Goal: Transaction & Acquisition: Download file/media

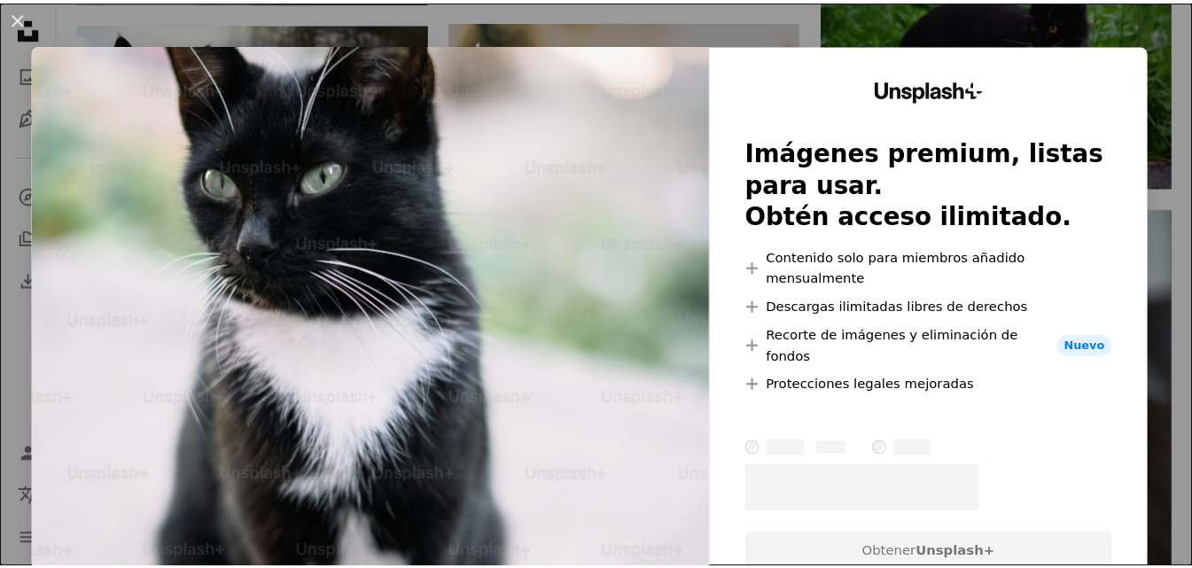
scroll to position [975, 0]
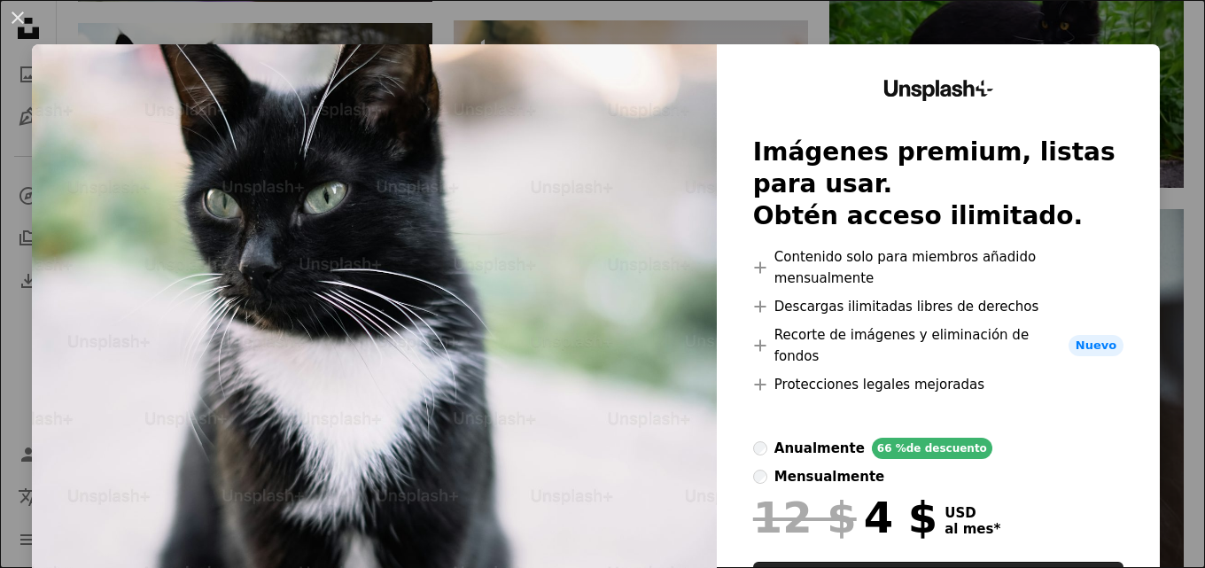
drag, startPoint x: 953, startPoint y: 7, endPoint x: 983, endPoint y: 14, distance: 30.1
click at [961, 8] on div "An X shape Unsplash+ Imágenes premium, listas para usar. Obtén acceso ilimitado…" at bounding box center [602, 284] width 1205 height 568
click at [978, 12] on img at bounding box center [1006, 70] width 354 height 236
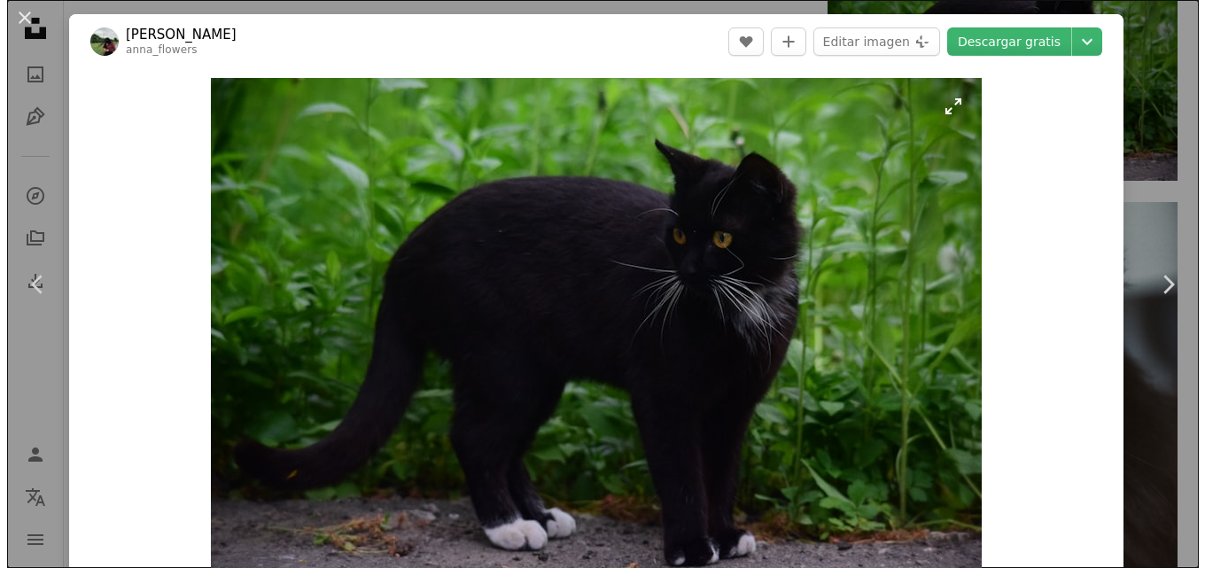
scroll to position [177, 0]
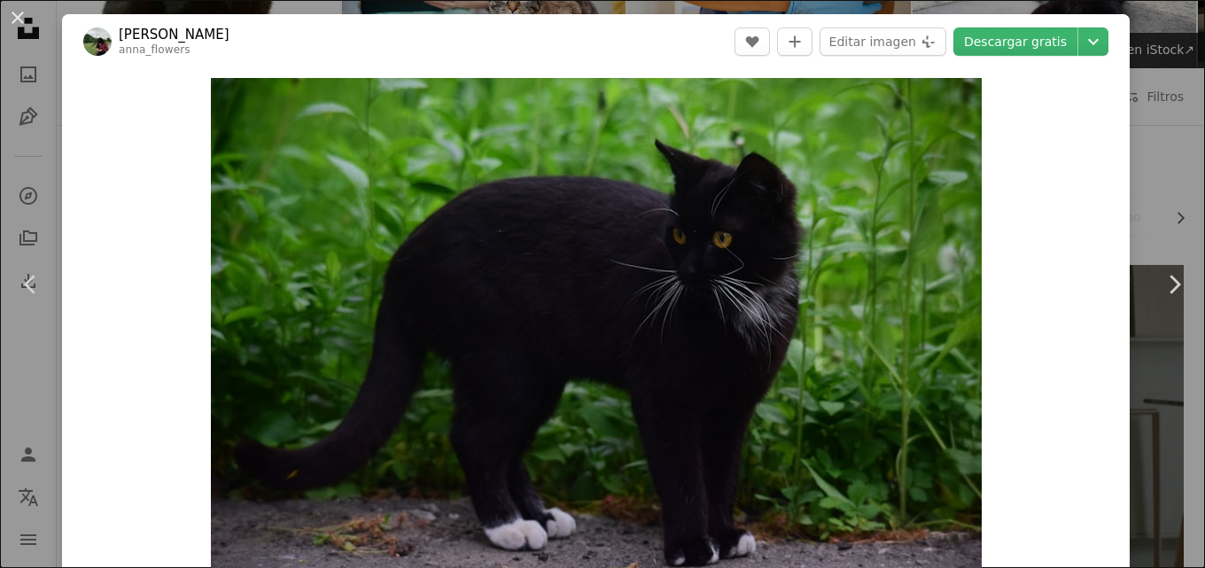
click at [38, 110] on div "An X shape Chevron left Chevron right [PERSON_NAME] anna_flowers A heart A plus…" at bounding box center [602, 284] width 1205 height 568
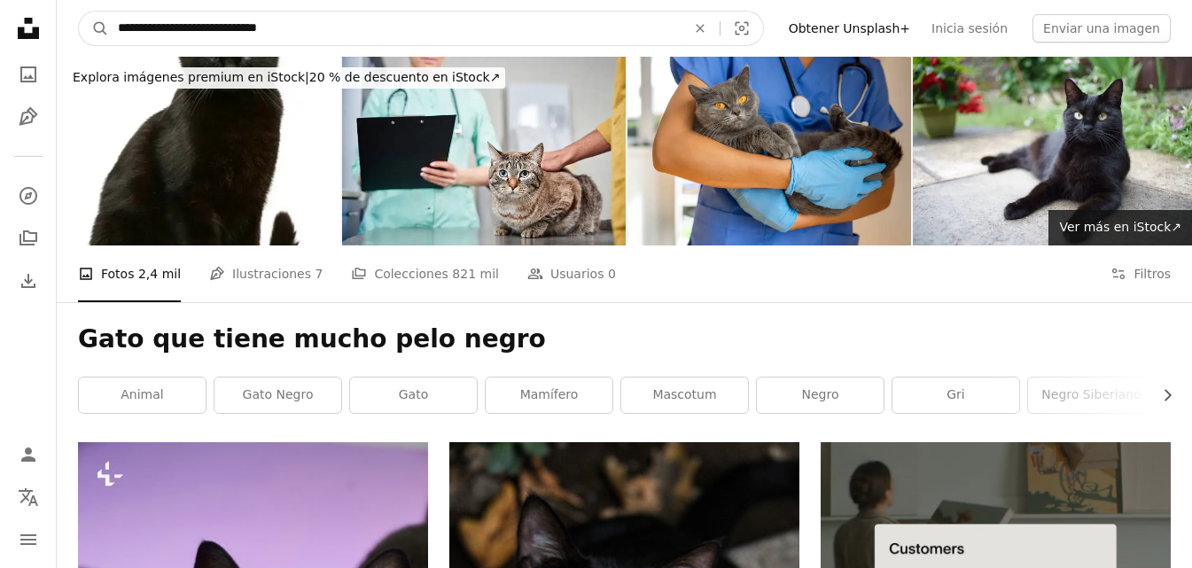
click at [367, 26] on input "**********" at bounding box center [395, 29] width 572 height 34
type input "*"
type input "******"
click at [79, 12] on button "A magnifying glass" at bounding box center [94, 29] width 30 height 34
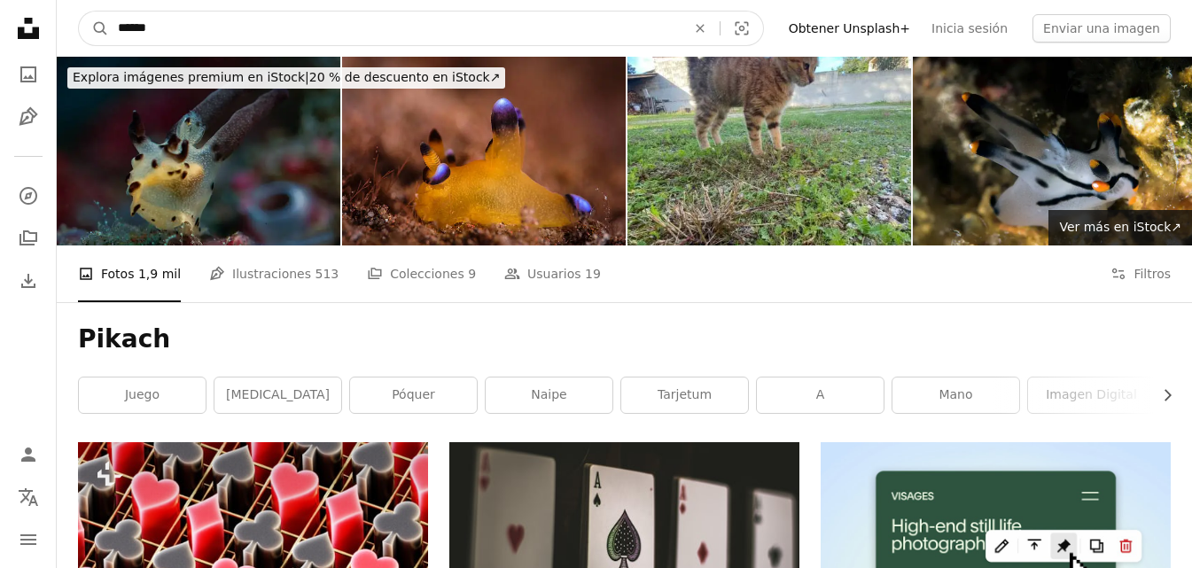
click at [177, 30] on input "******" at bounding box center [395, 29] width 572 height 34
type input "*******"
click at [79, 12] on button "A magnifying glass" at bounding box center [94, 29] width 30 height 34
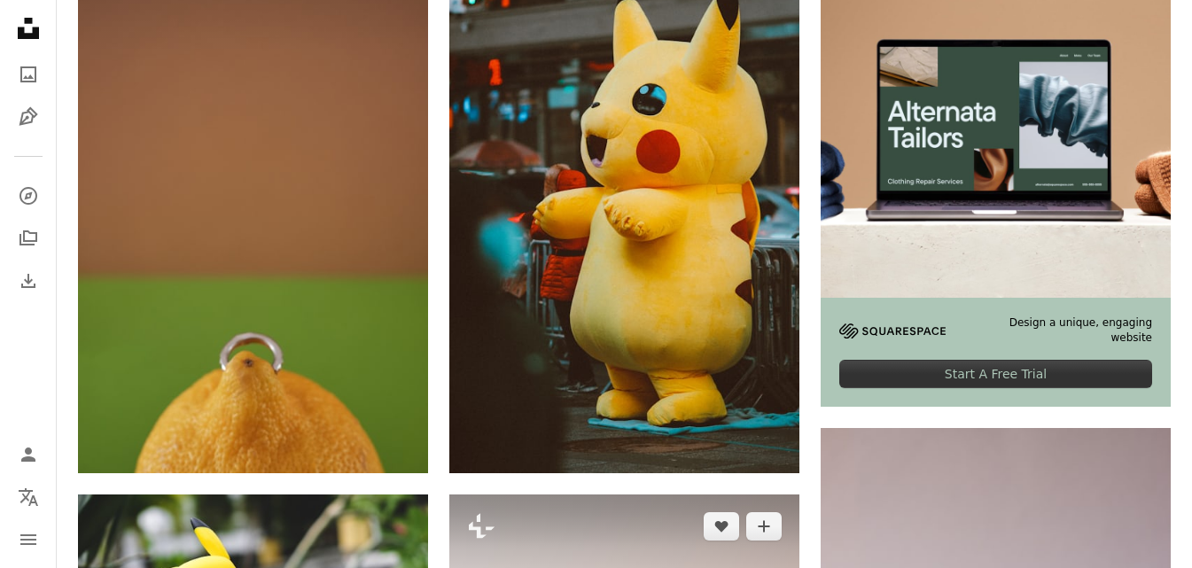
scroll to position [620, 0]
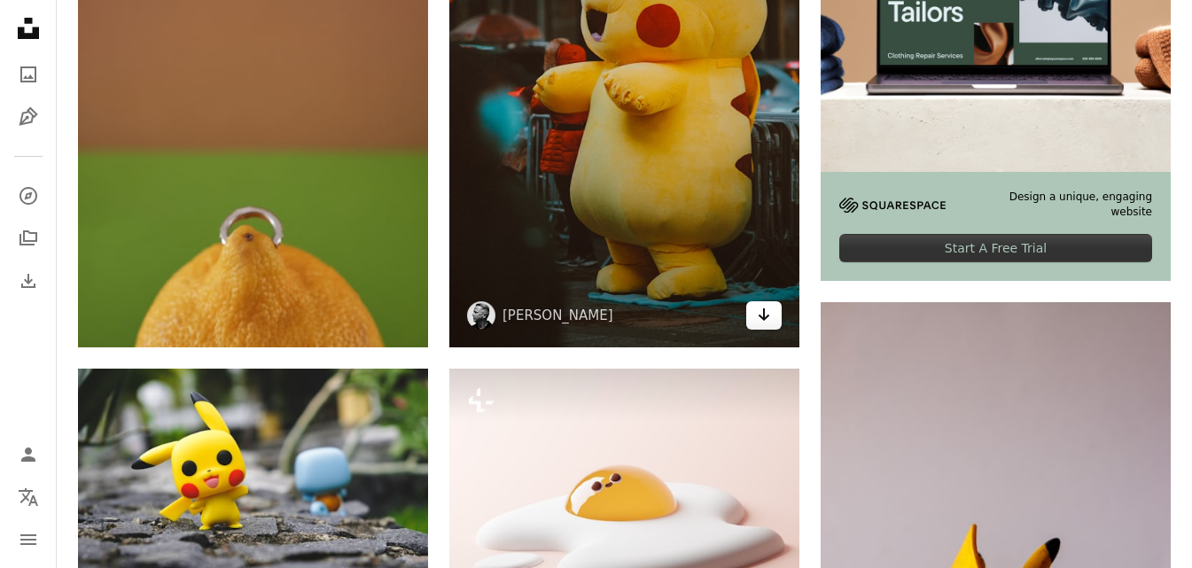
click at [762, 320] on icon "Arrow pointing down" at bounding box center [764, 314] width 14 height 21
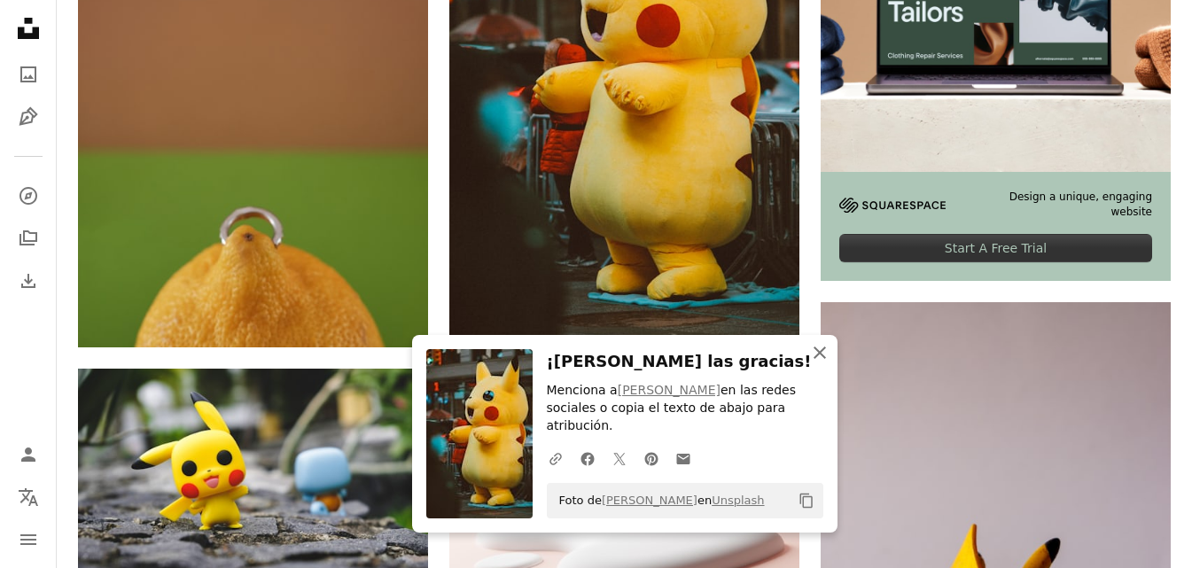
click at [821, 359] on icon "button" at bounding box center [819, 352] width 12 height 12
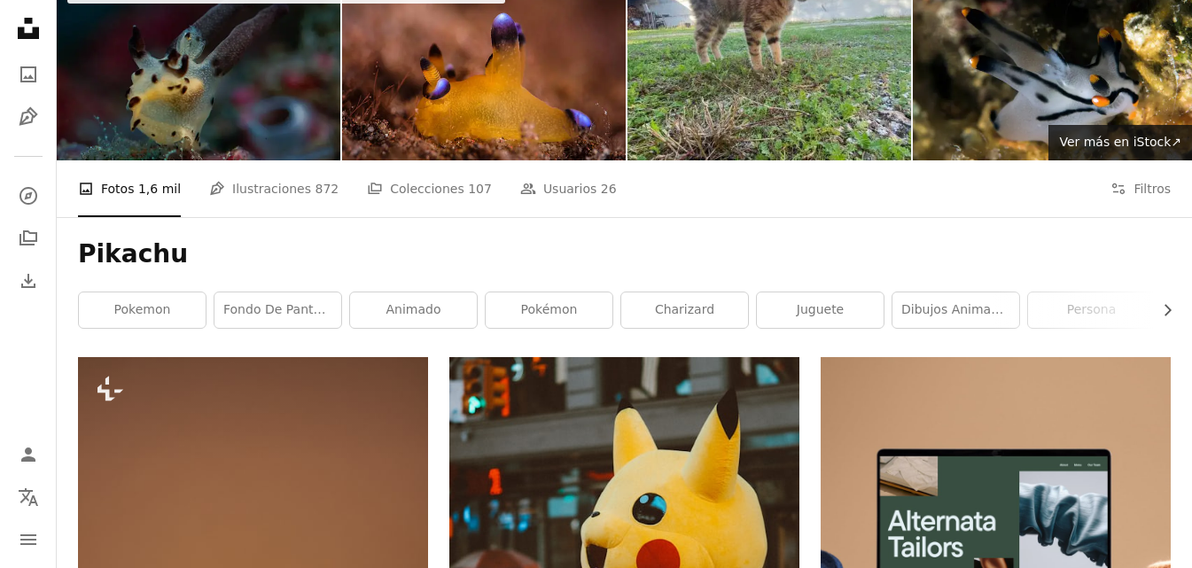
scroll to position [0, 0]
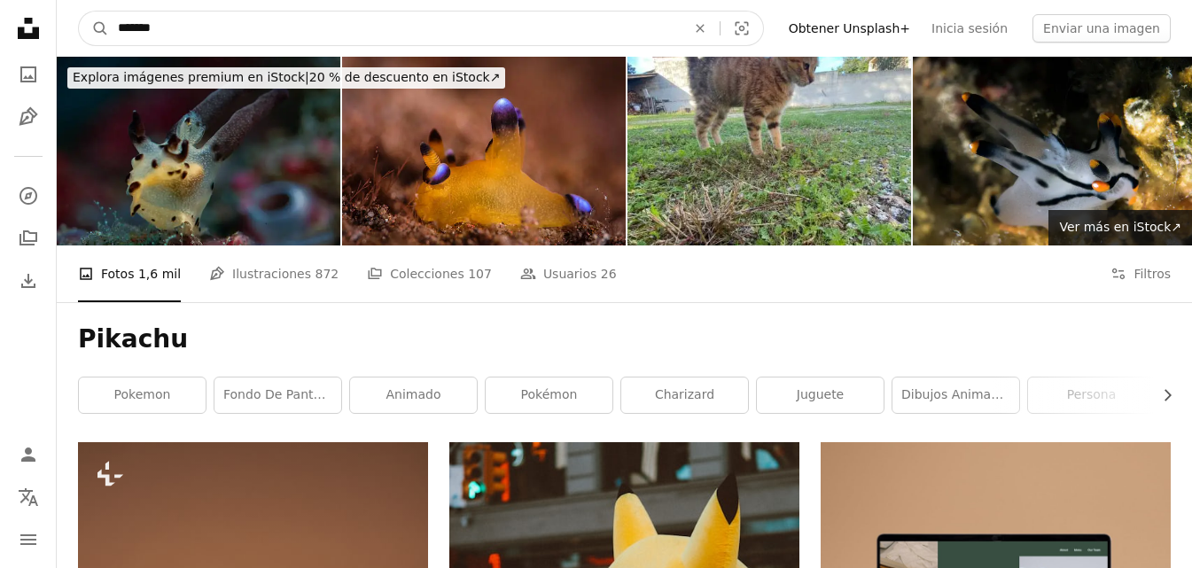
click at [188, 24] on input "*******" at bounding box center [395, 29] width 572 height 34
type input "*"
type input "**********"
click button "A magnifying glass" at bounding box center [94, 29] width 30 height 34
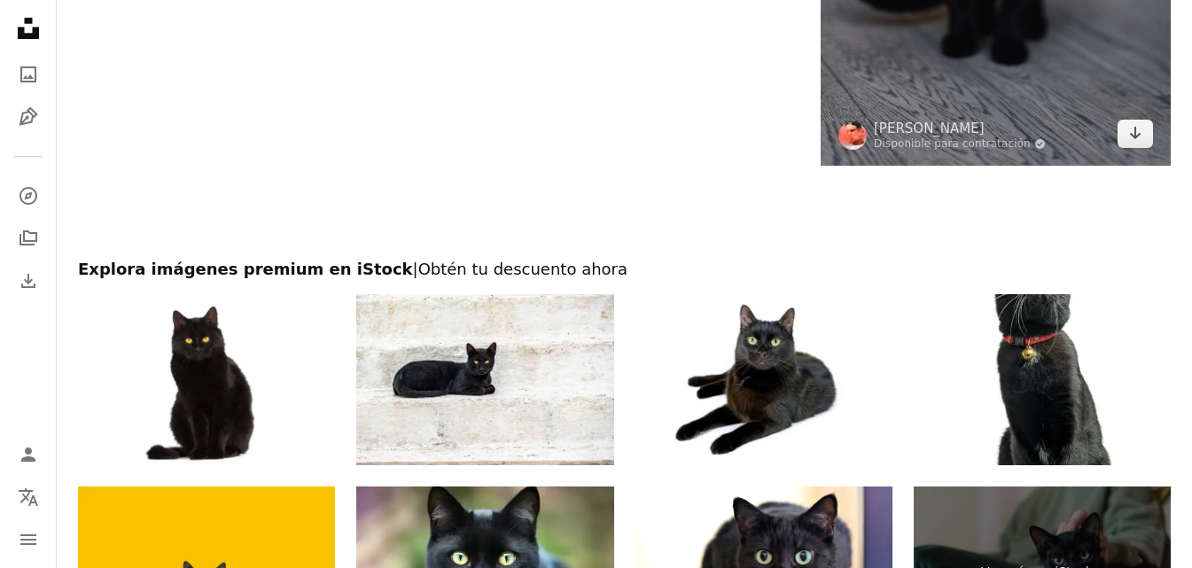
scroll to position [3137, 0]
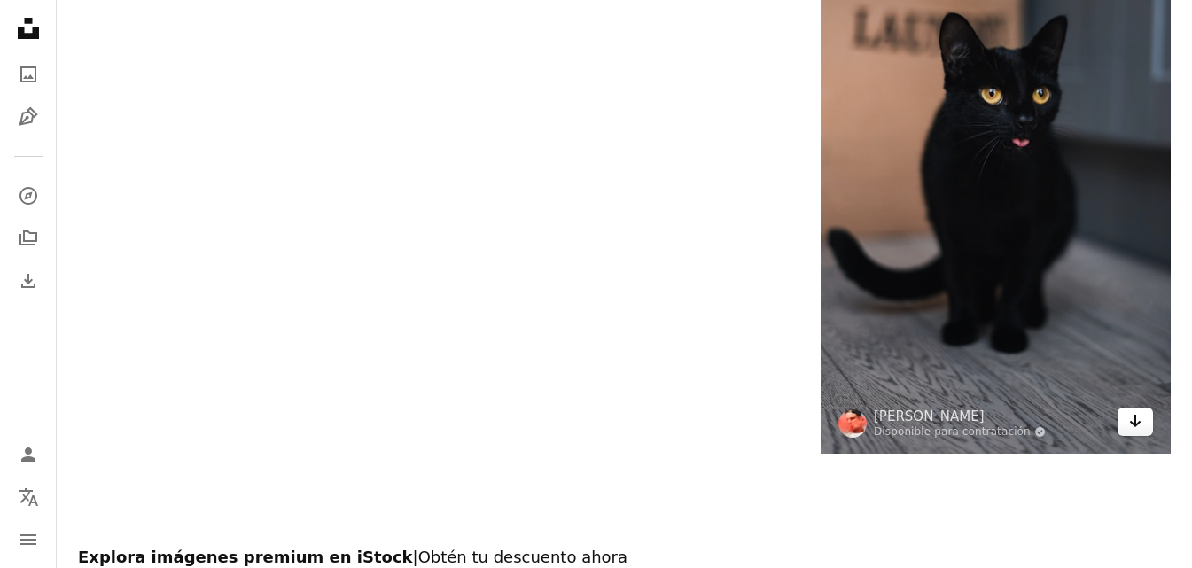
click at [1148, 423] on link "Arrow pointing down" at bounding box center [1134, 422] width 35 height 28
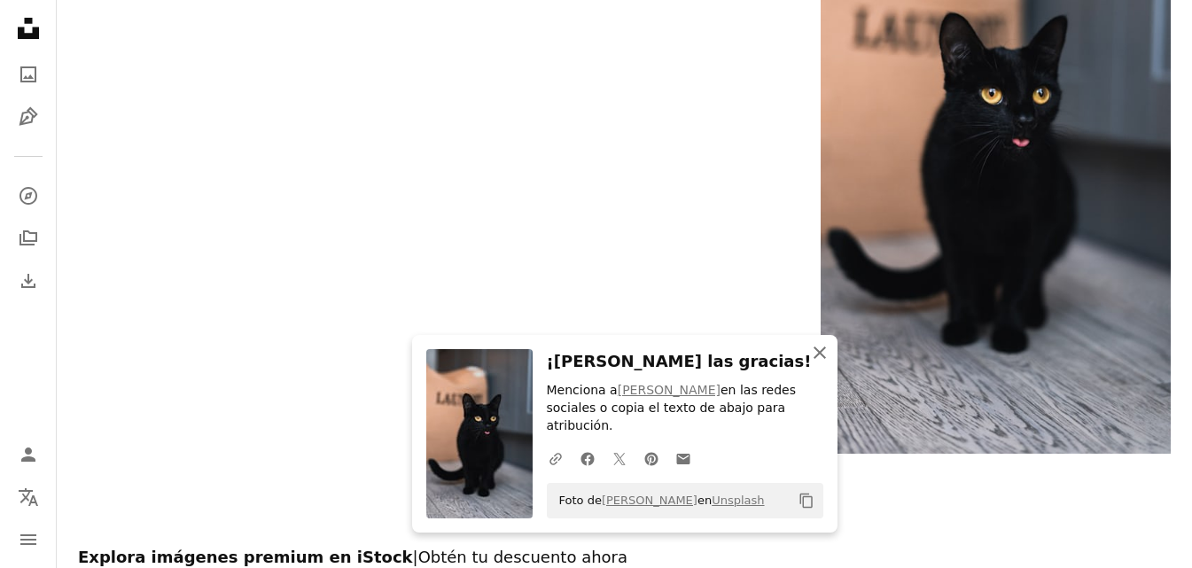
click at [821, 359] on icon "button" at bounding box center [819, 352] width 12 height 12
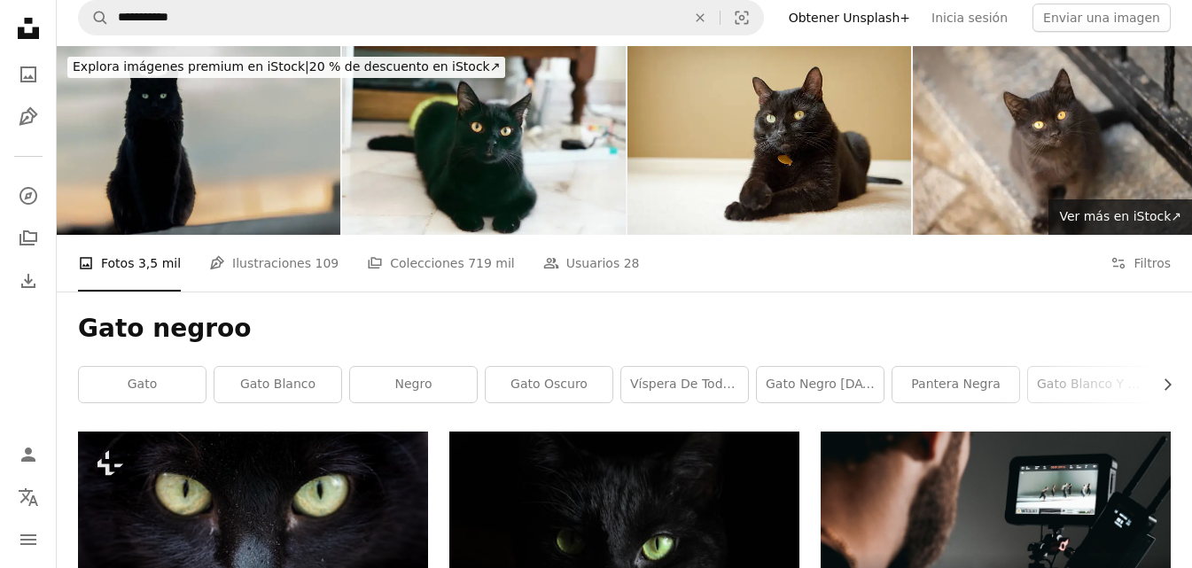
scroll to position [0, 0]
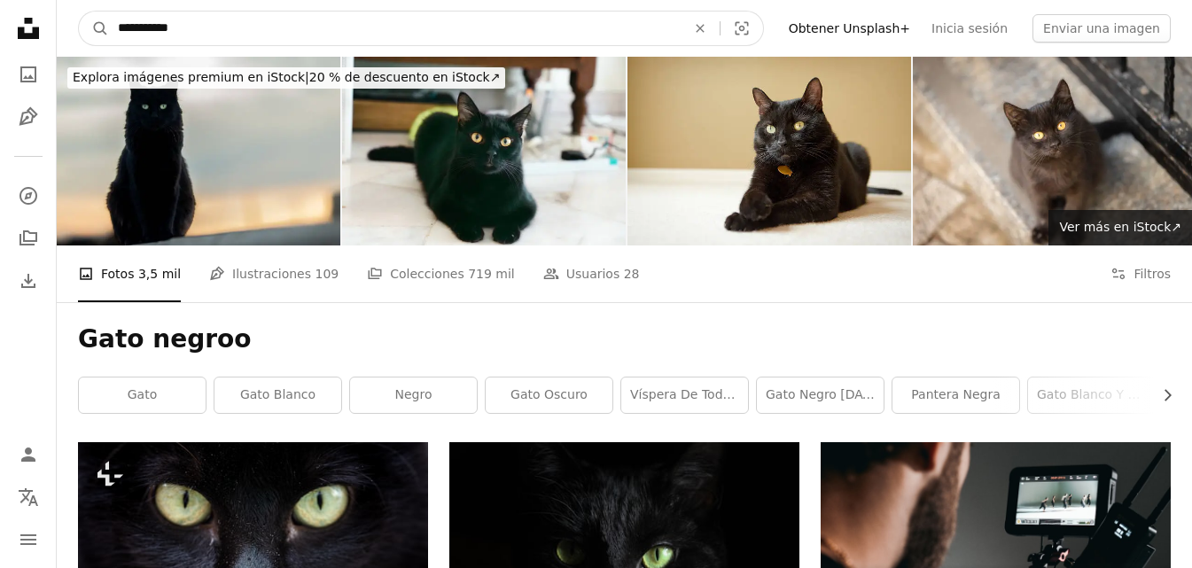
click at [217, 33] on input "**********" at bounding box center [395, 29] width 572 height 34
type input "****"
click at [79, 12] on button "A magnifying glass" at bounding box center [94, 29] width 30 height 34
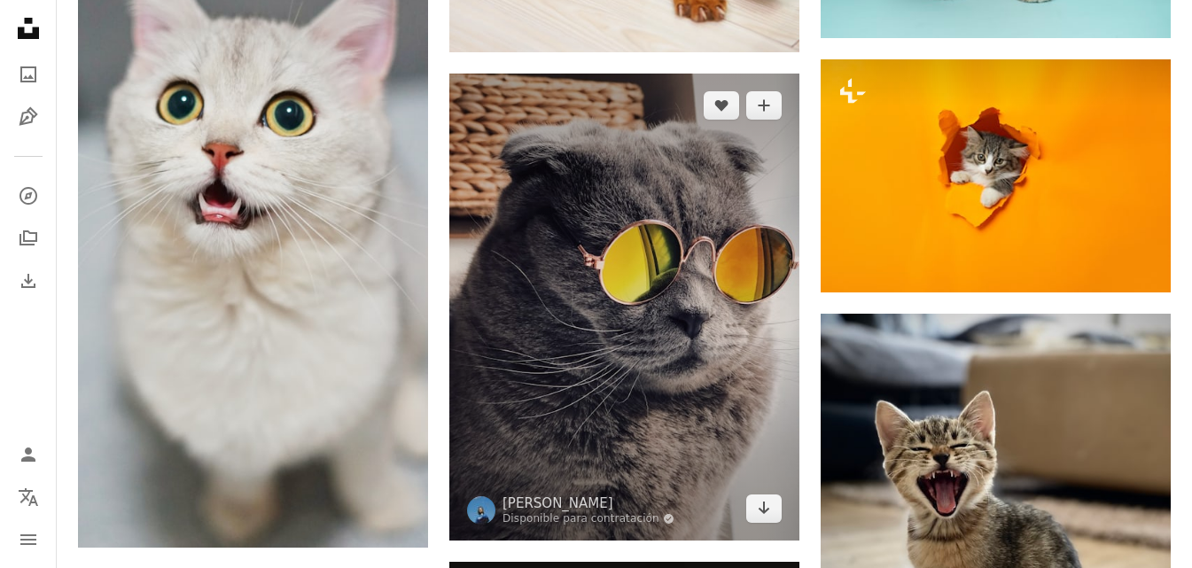
scroll to position [2304, 0]
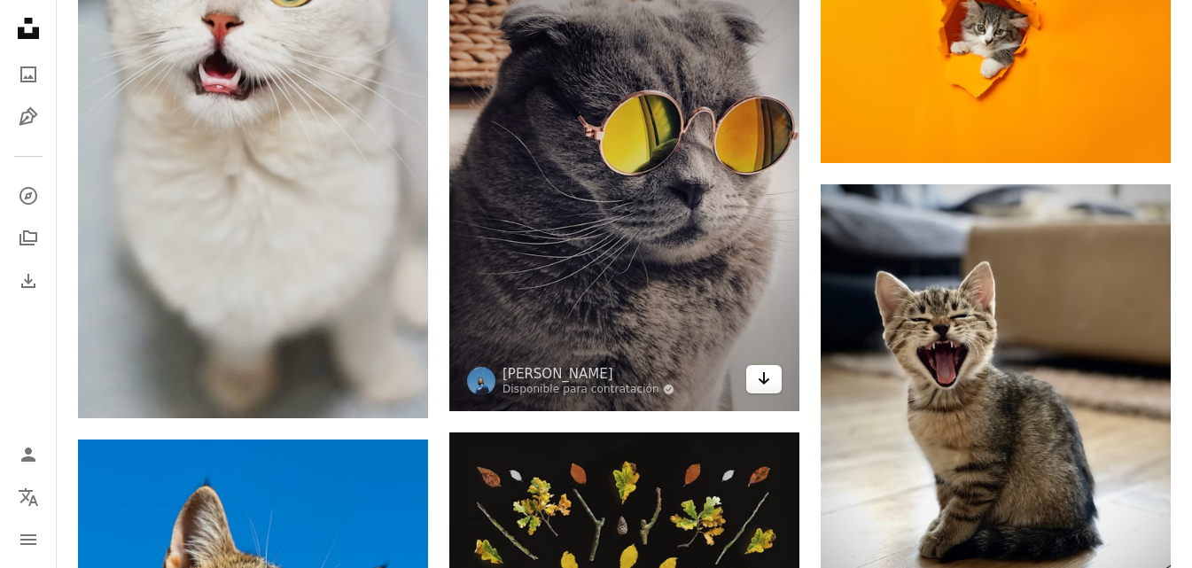
click at [772, 382] on link "Arrow pointing down" at bounding box center [763, 379] width 35 height 28
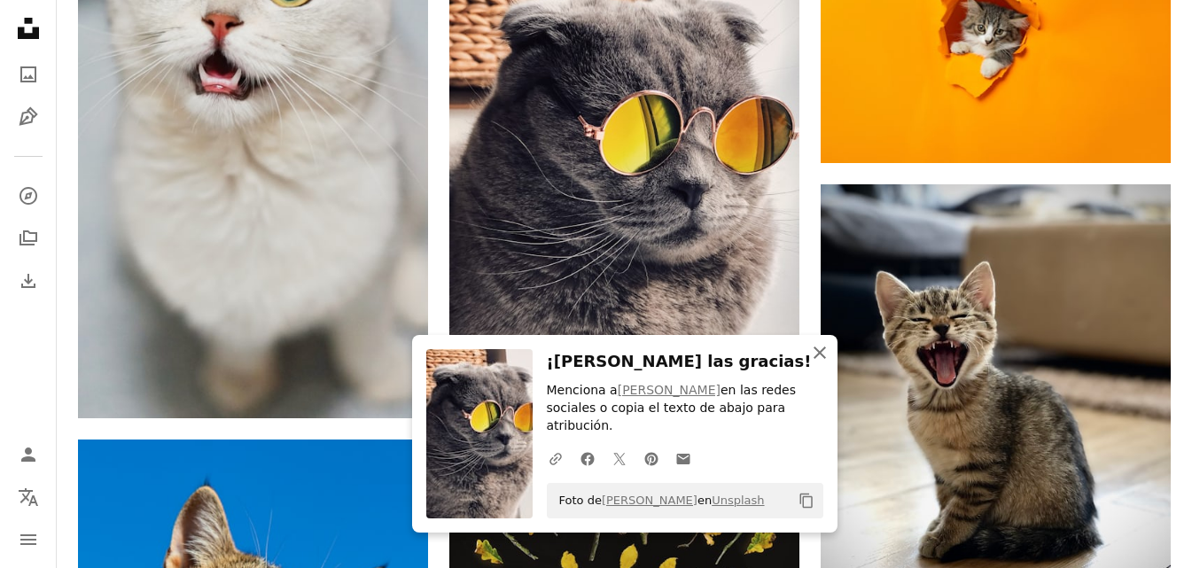
click at [818, 359] on icon "button" at bounding box center [819, 352] width 12 height 12
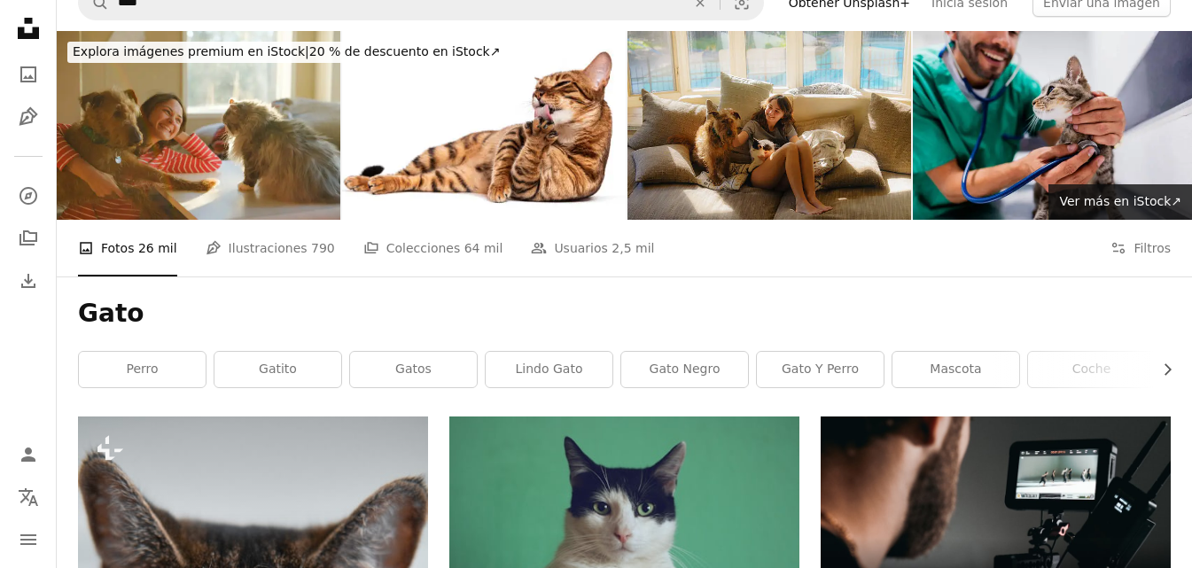
scroll to position [0, 0]
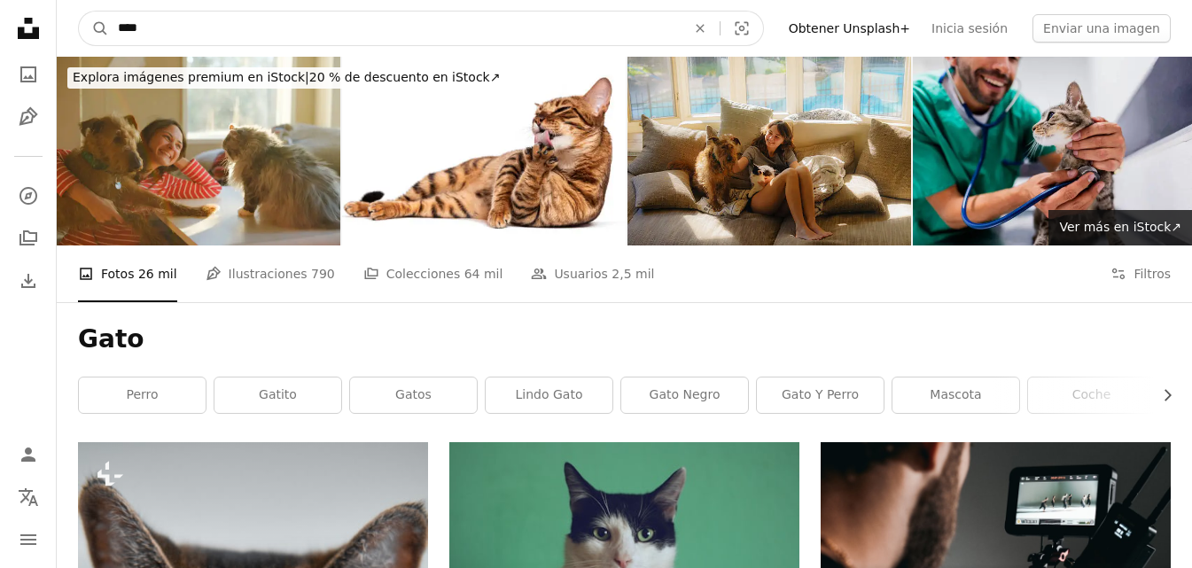
drag, startPoint x: 163, startPoint y: 27, endPoint x: 197, endPoint y: 27, distance: 33.7
click at [187, 27] on input "****" at bounding box center [395, 29] width 572 height 34
type input "*******"
click at [79, 12] on button "A magnifying glass" at bounding box center [94, 29] width 30 height 34
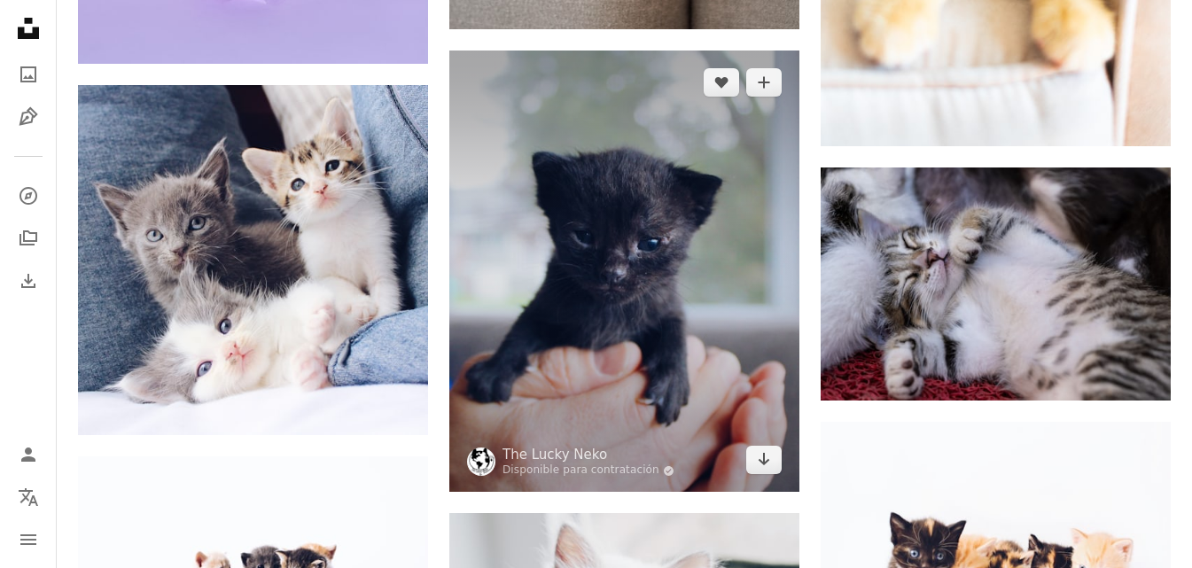
scroll to position [1861, 0]
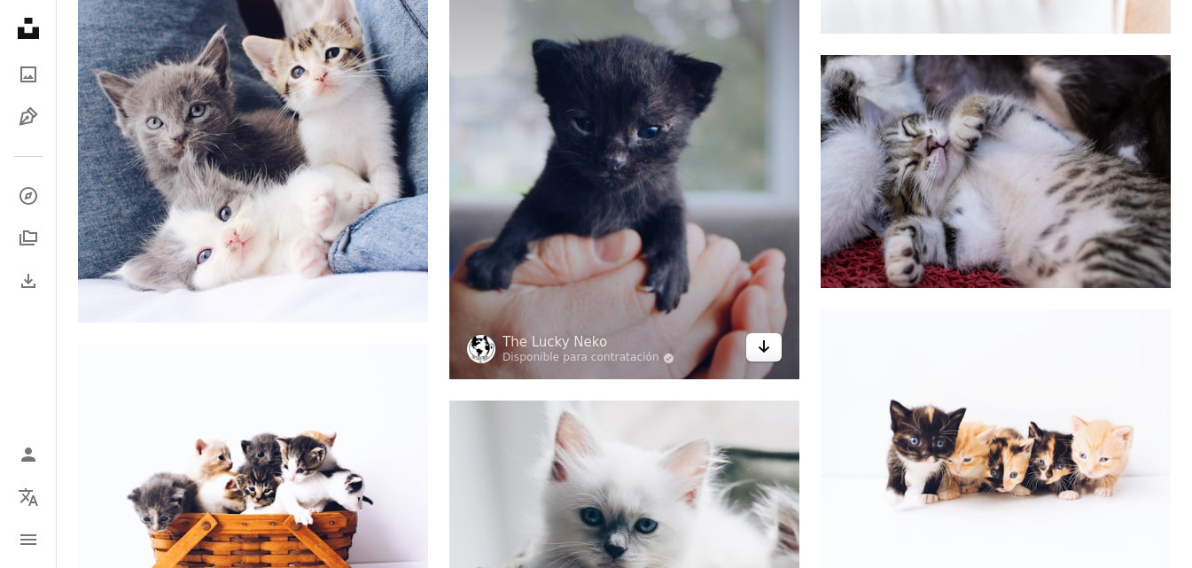
click at [767, 341] on icon "Arrow pointing down" at bounding box center [764, 346] width 14 height 21
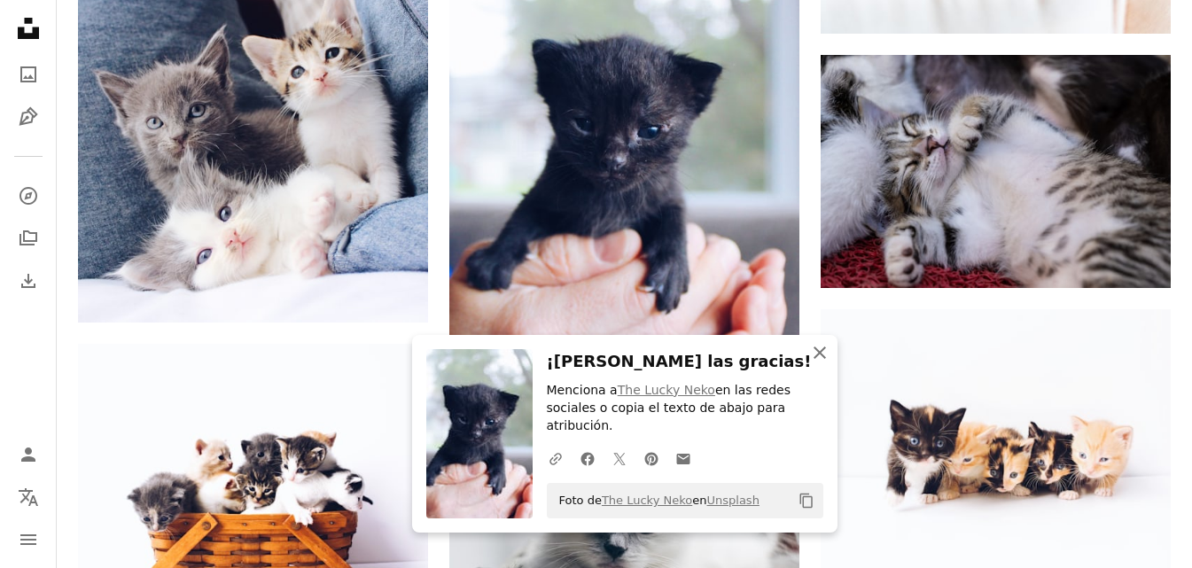
click at [818, 359] on icon "button" at bounding box center [819, 352] width 12 height 12
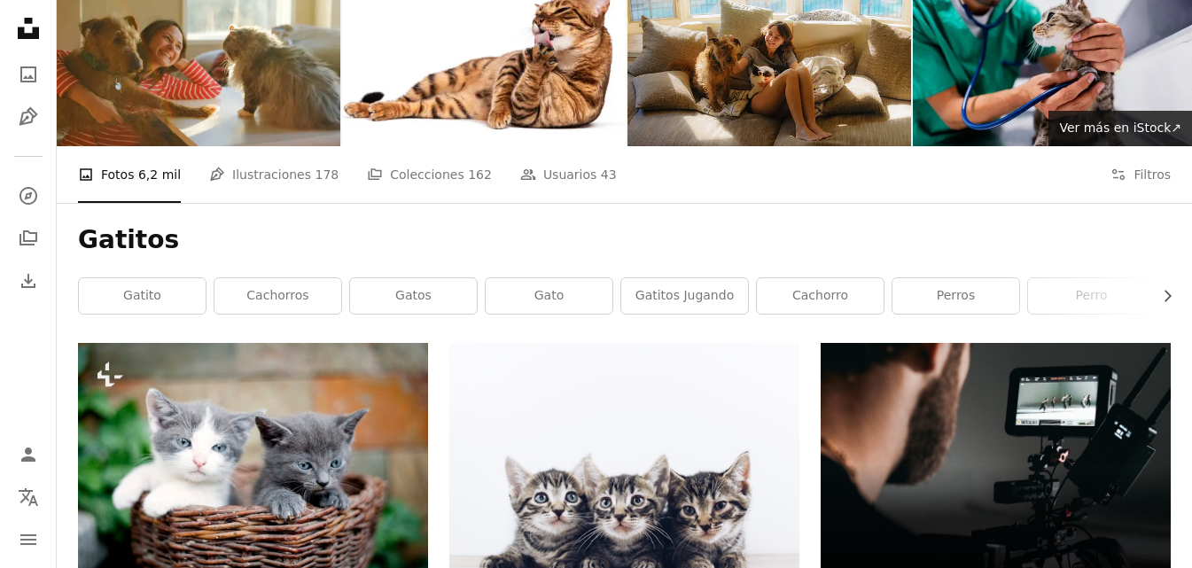
scroll to position [0, 0]
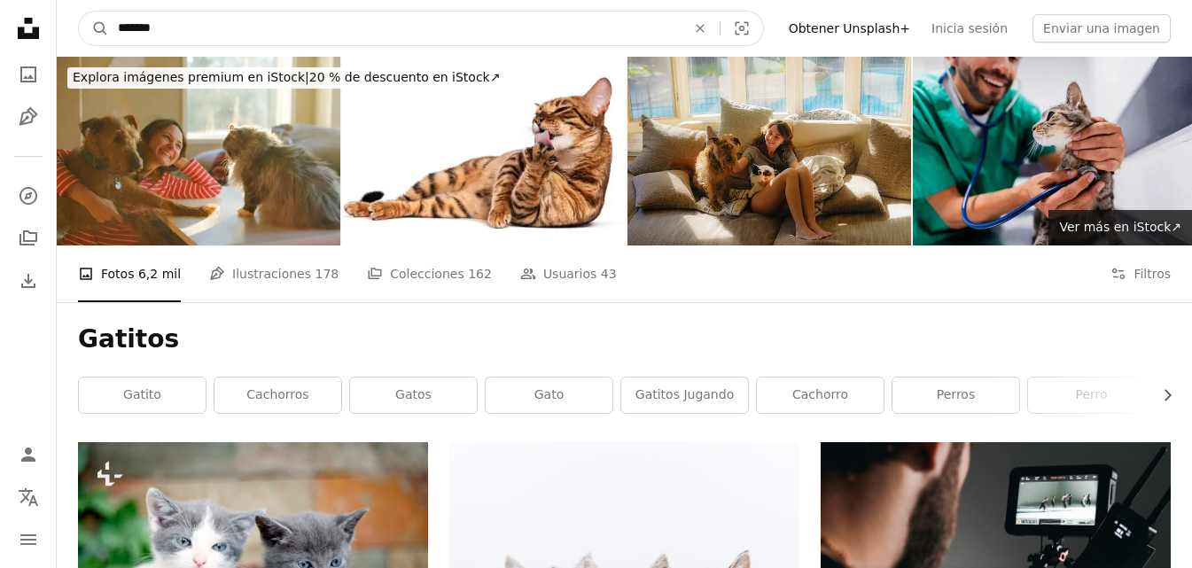
click at [193, 35] on input "*******" at bounding box center [395, 29] width 572 height 34
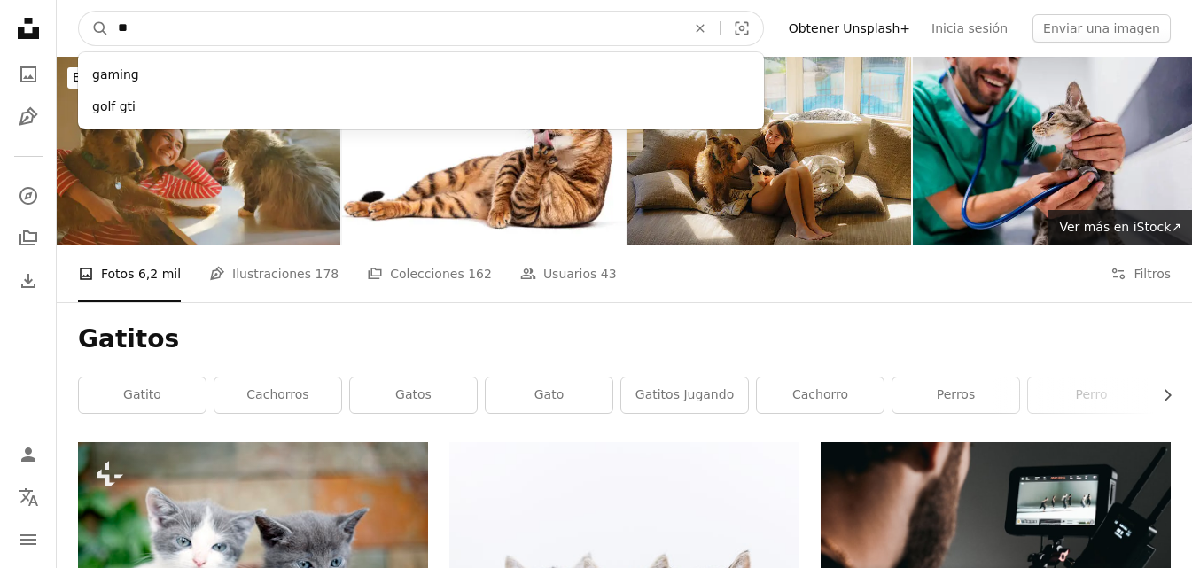
type input "*"
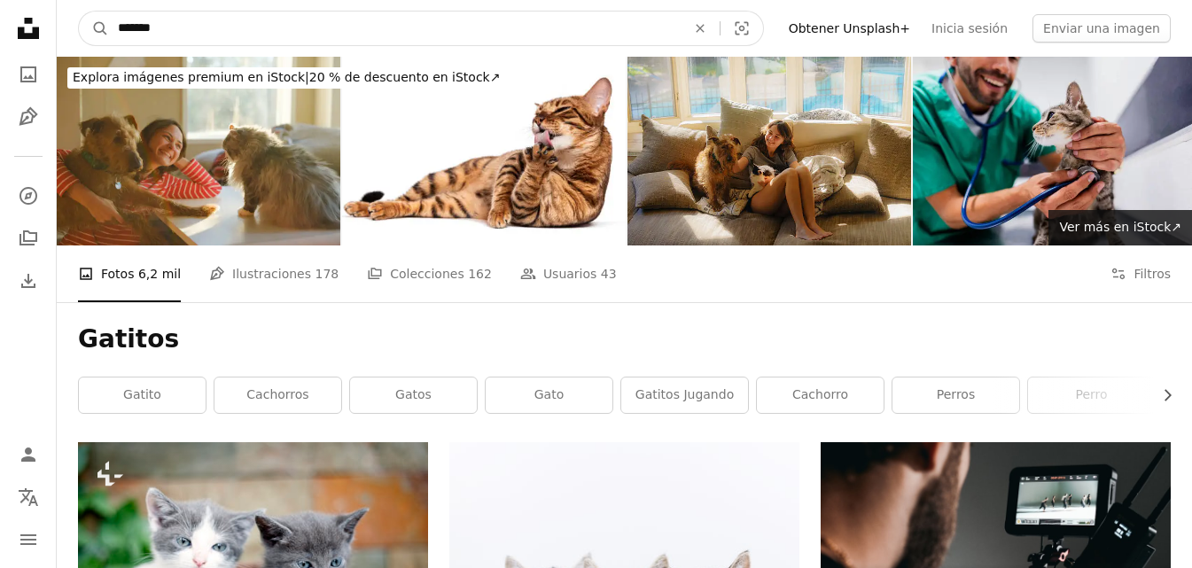
type input "*******"
click at [79, 12] on button "A magnifying glass" at bounding box center [94, 29] width 30 height 34
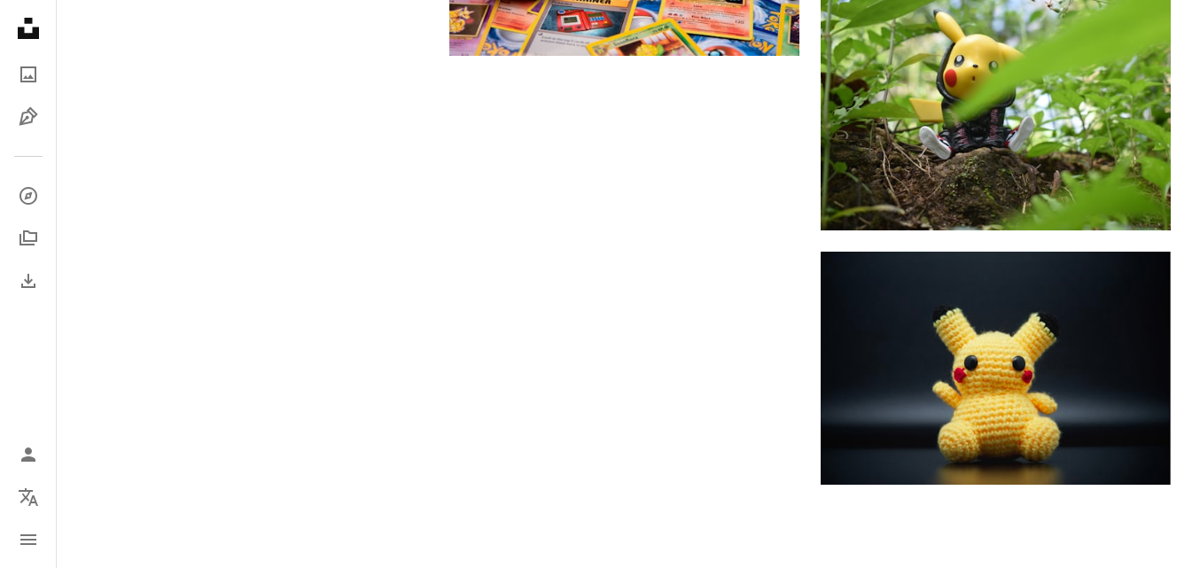
scroll to position [3190, 0]
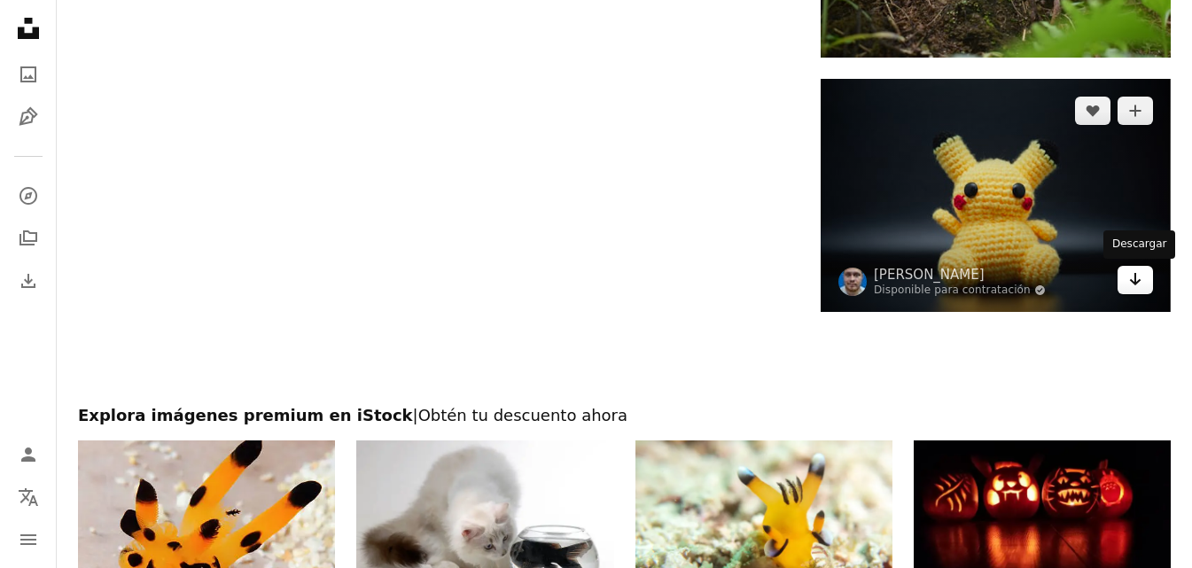
click at [1133, 286] on icon "Arrow pointing down" at bounding box center [1135, 279] width 14 height 21
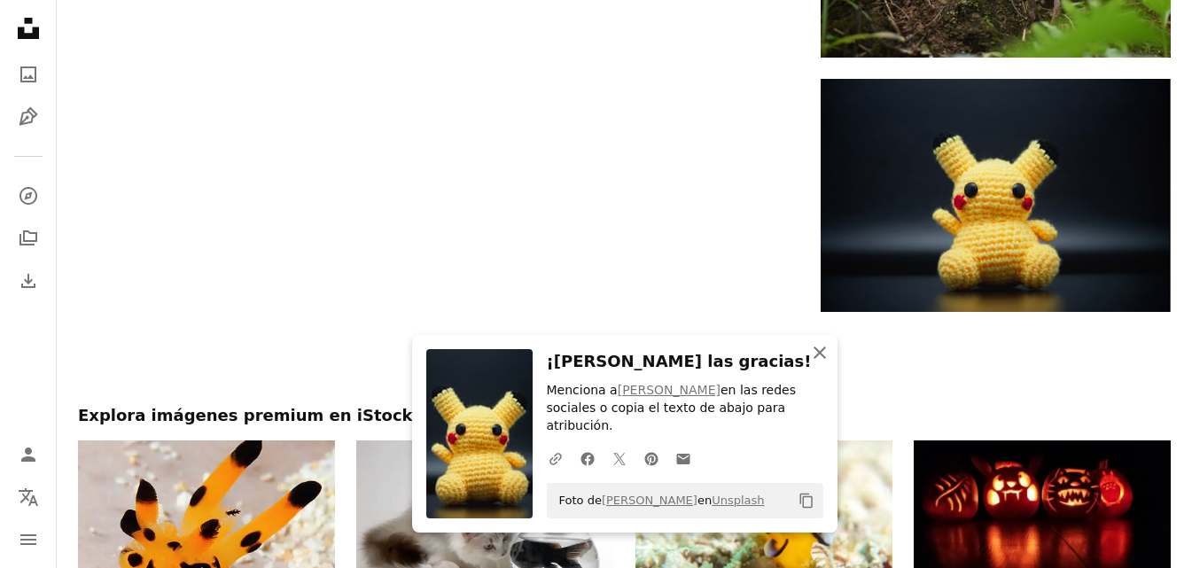
click at [827, 363] on icon "An X shape" at bounding box center [819, 352] width 21 height 21
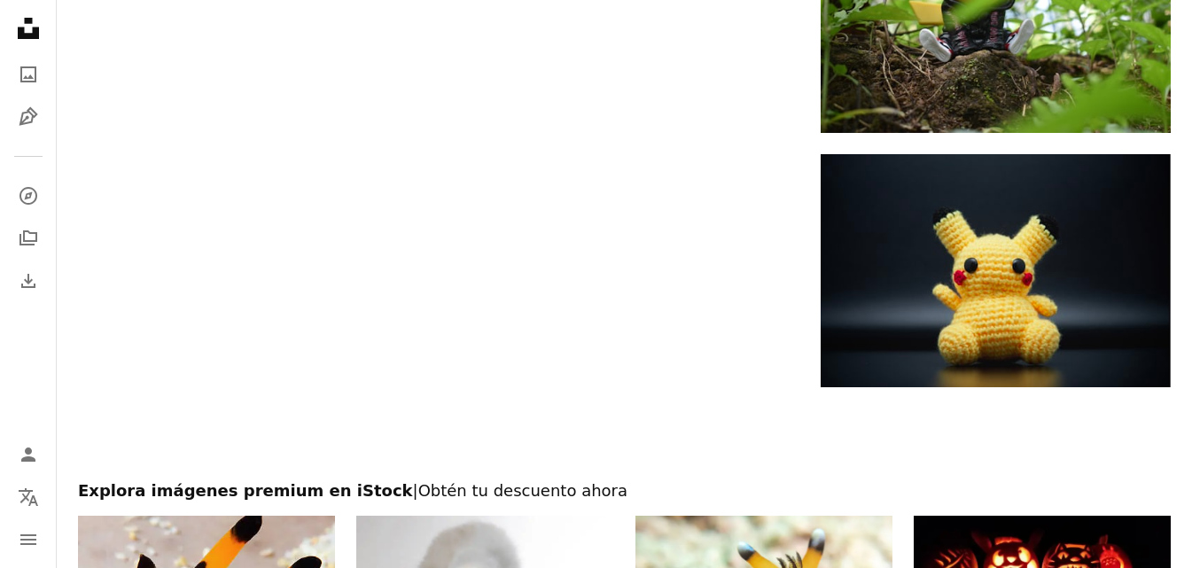
scroll to position [2872, 0]
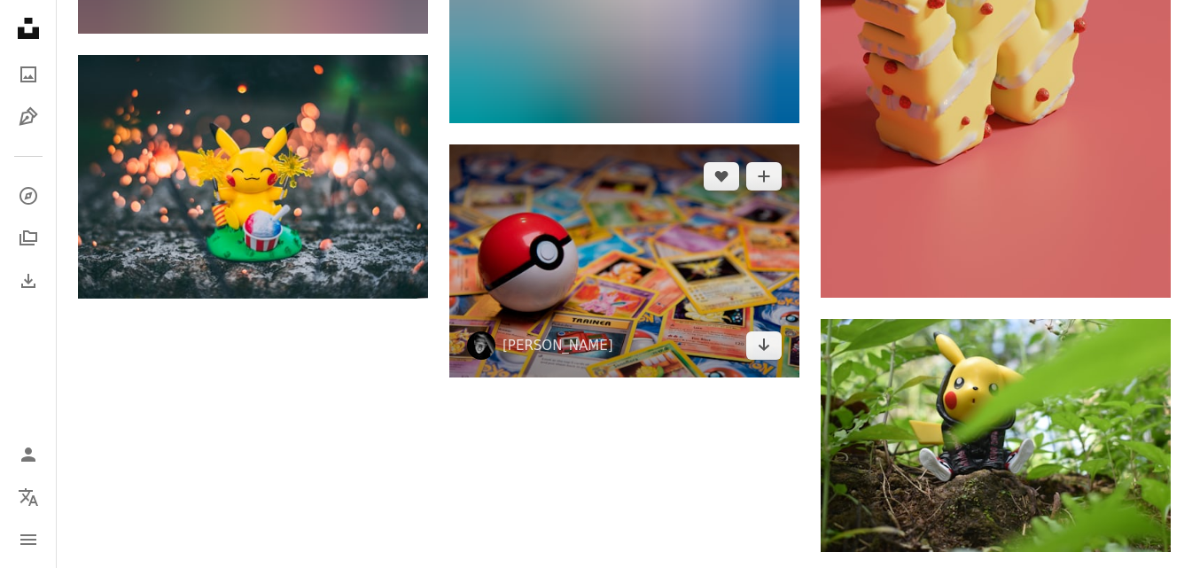
scroll to position [2695, 0]
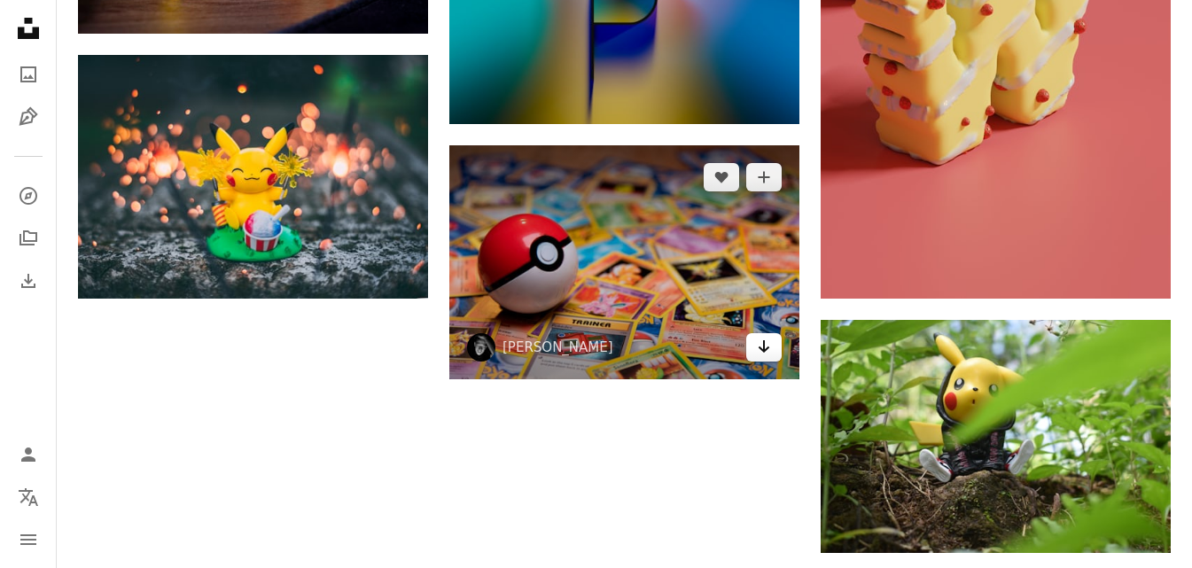
click at [767, 337] on icon "Arrow pointing down" at bounding box center [764, 346] width 14 height 21
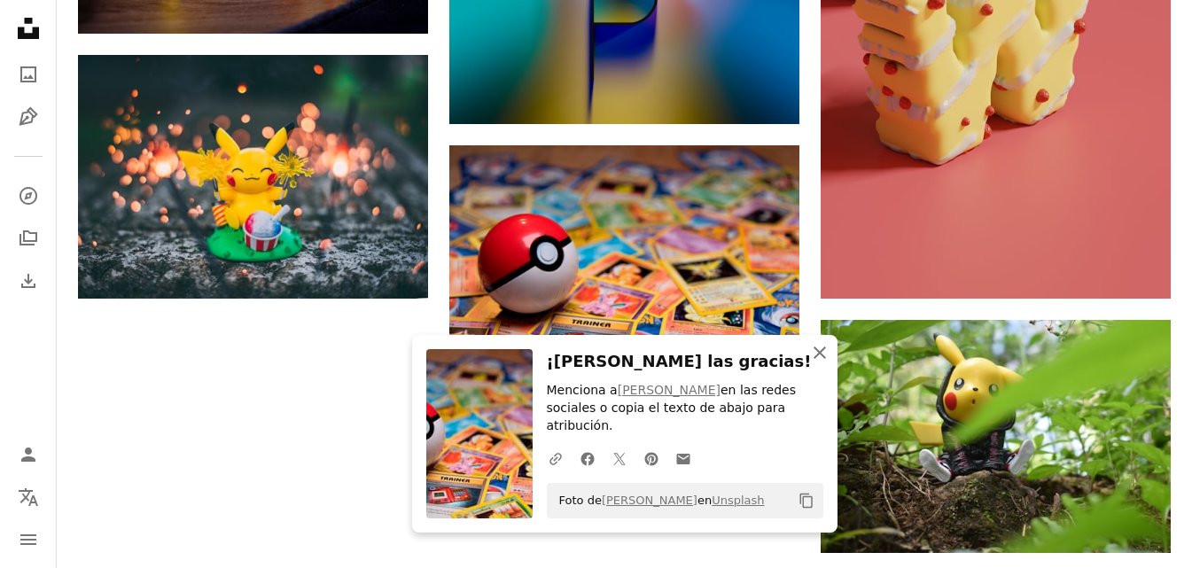
click at [818, 359] on icon "button" at bounding box center [819, 352] width 12 height 12
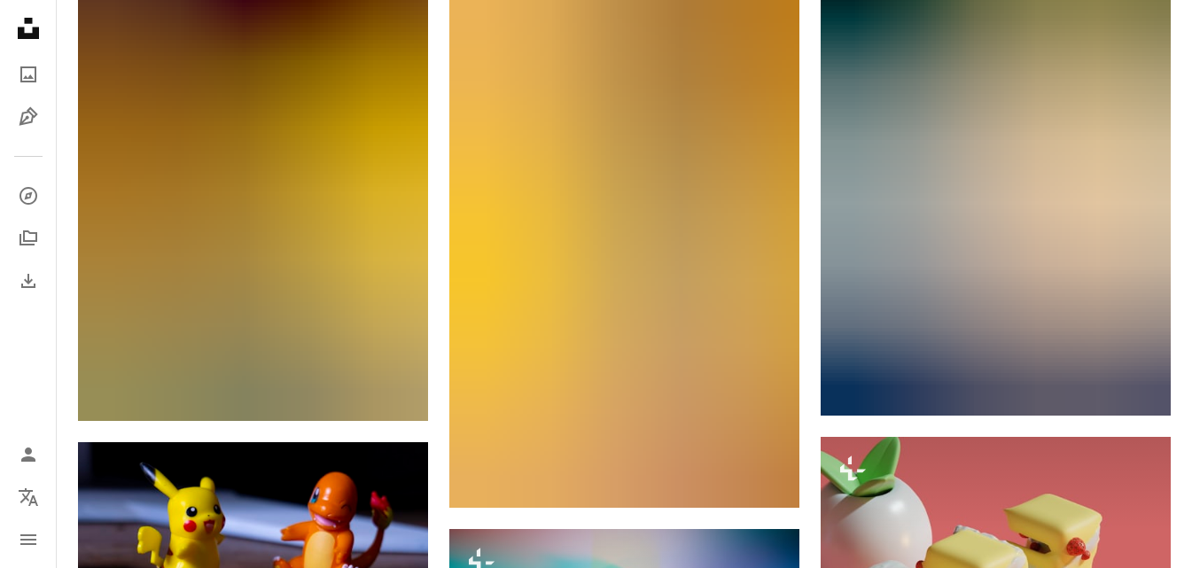
scroll to position [2074, 0]
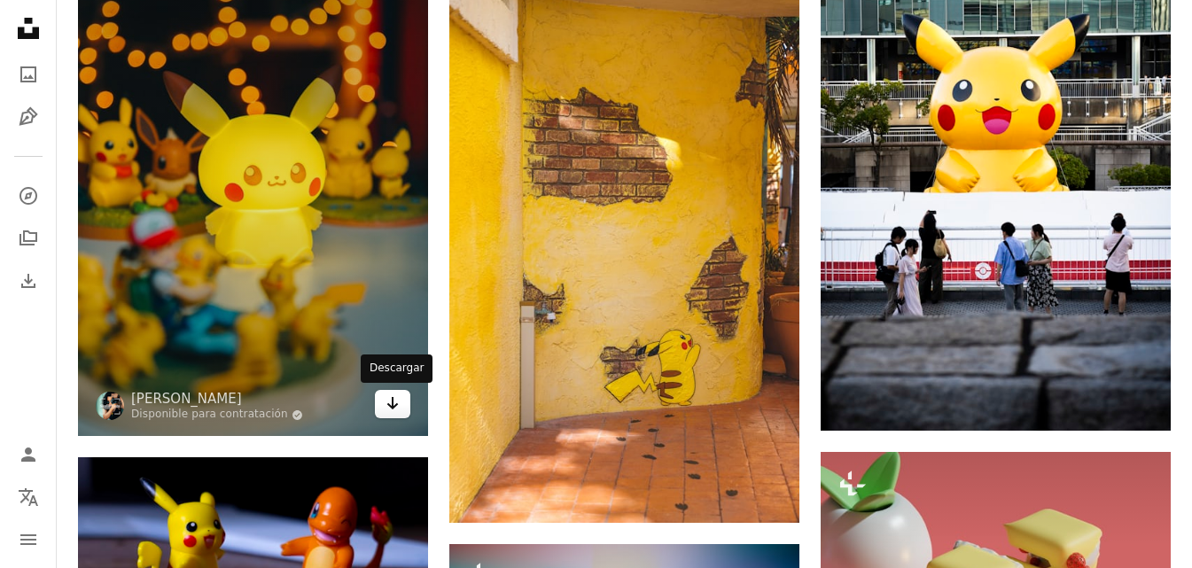
click at [388, 404] on icon "Descargar" at bounding box center [393, 403] width 12 height 12
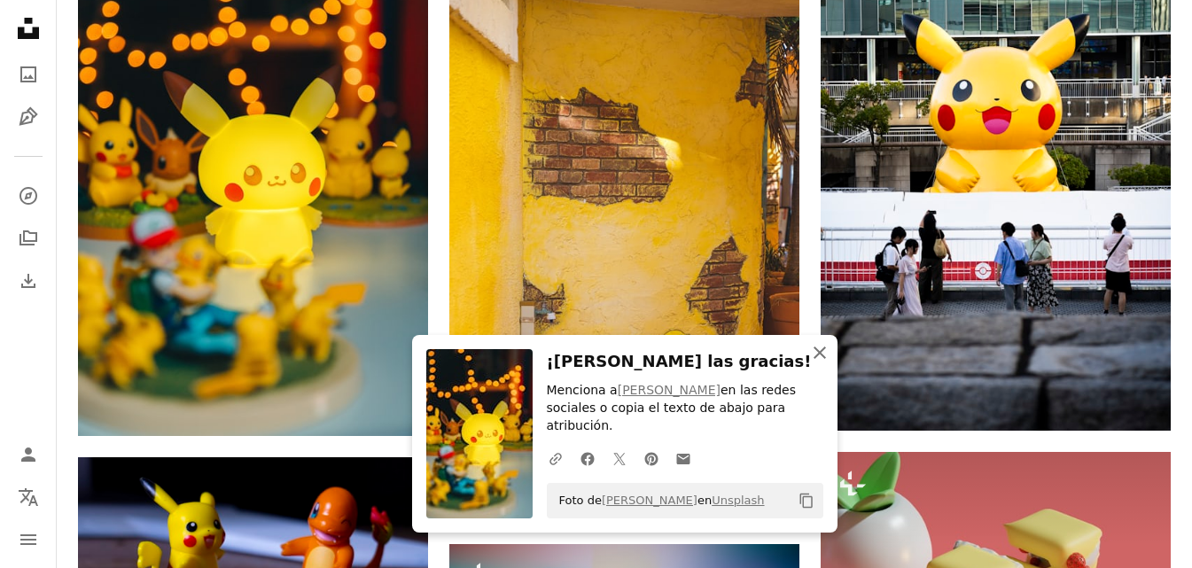
click at [816, 359] on icon "button" at bounding box center [819, 352] width 12 height 12
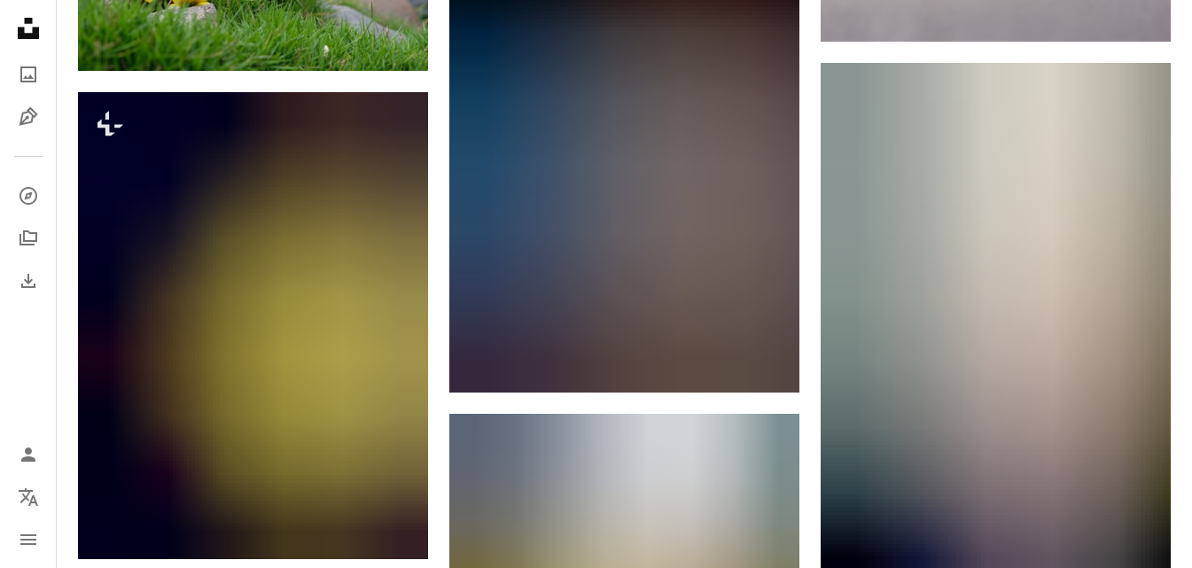
scroll to position [1366, 0]
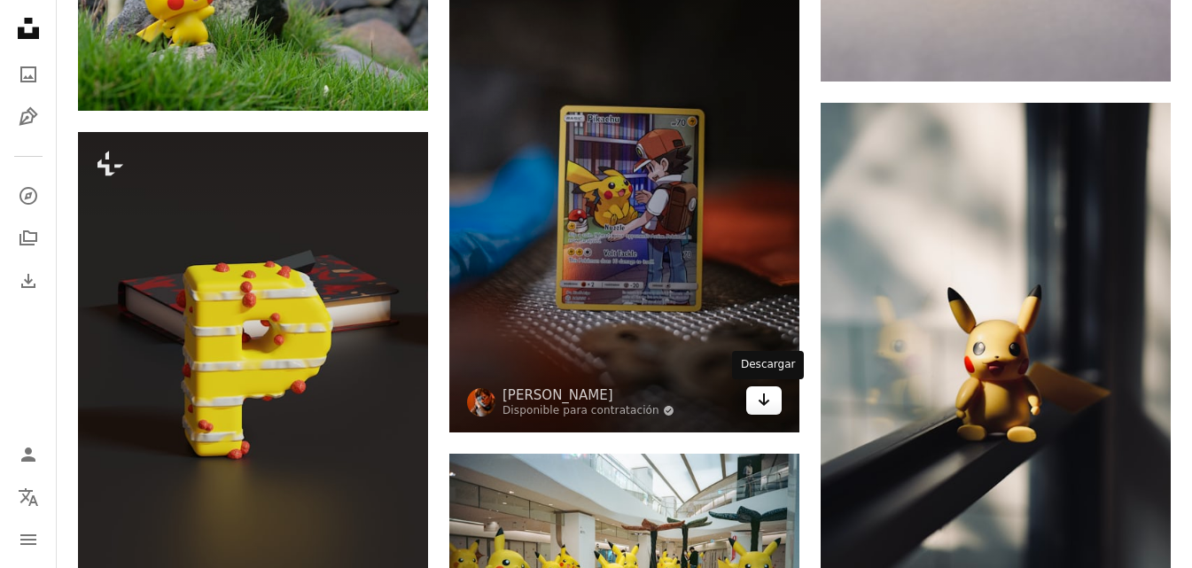
click at [759, 396] on icon "Arrow pointing down" at bounding box center [764, 399] width 14 height 21
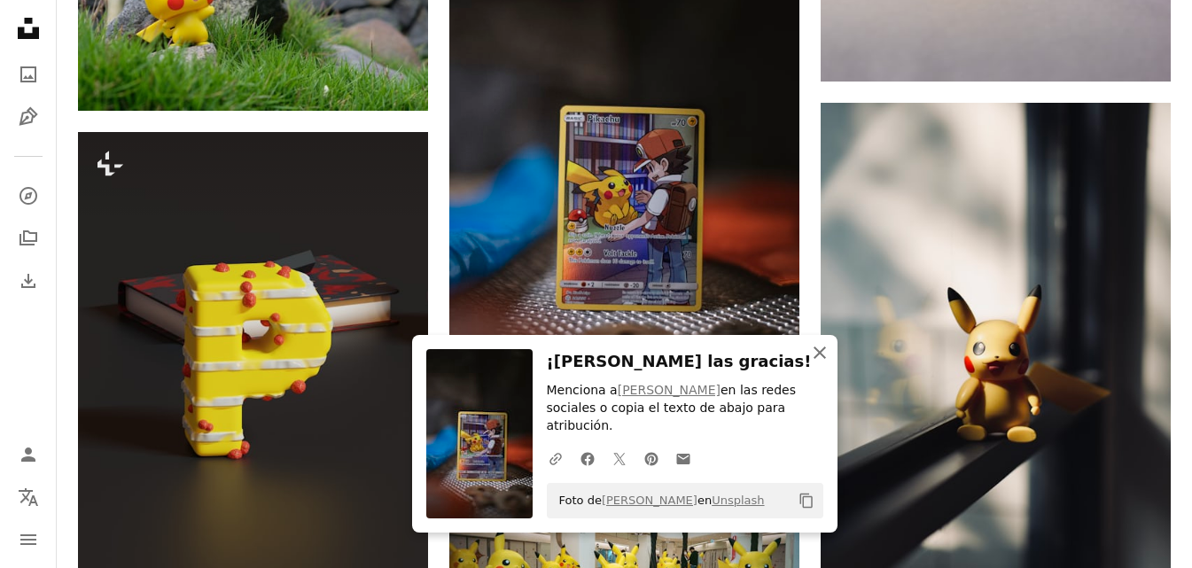
click at [816, 363] on icon "An X shape" at bounding box center [819, 352] width 21 height 21
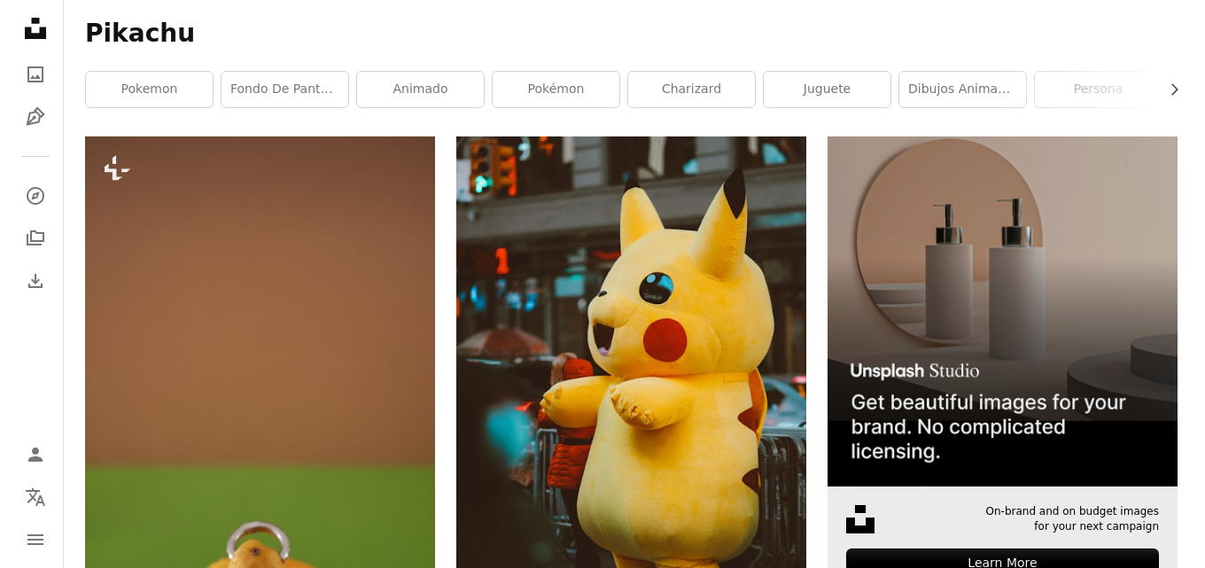
scroll to position [302, 0]
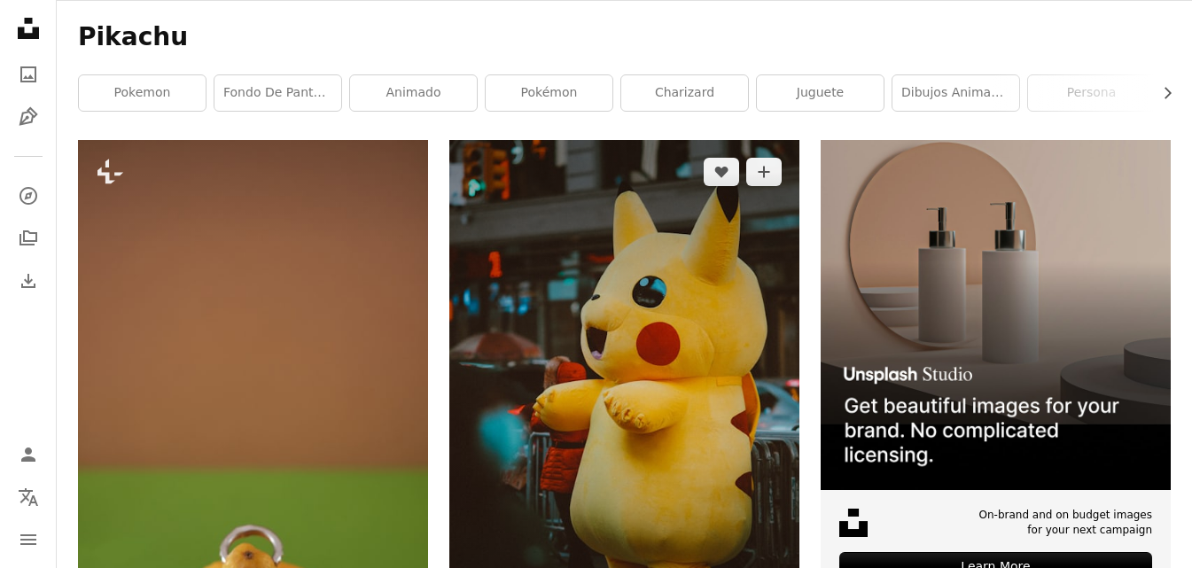
click at [727, 339] on img at bounding box center [624, 402] width 350 height 525
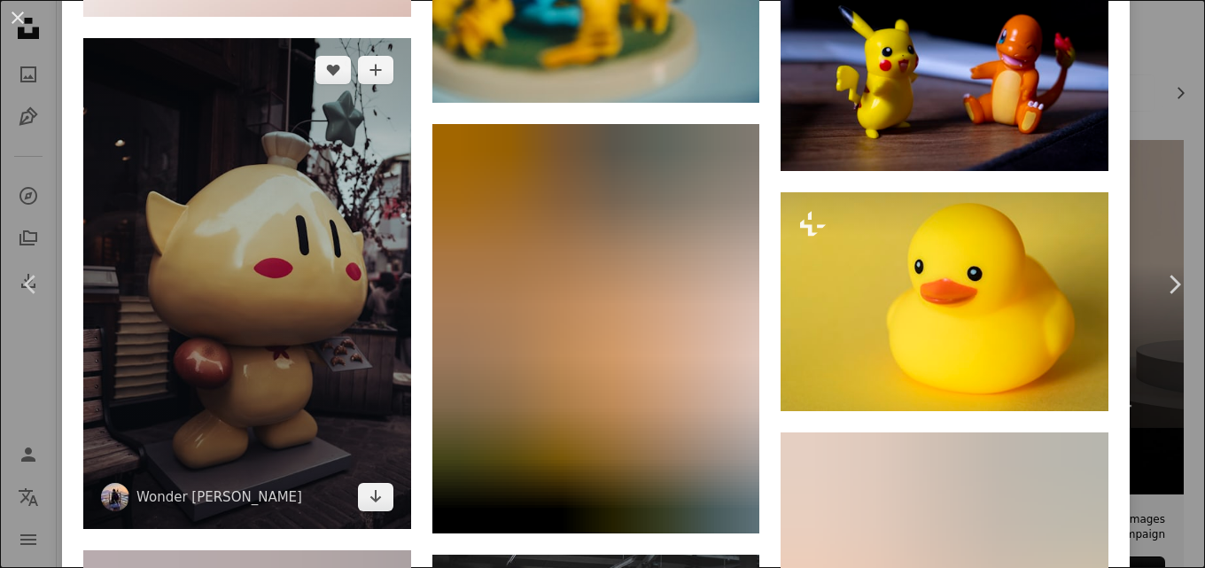
scroll to position [2658, 0]
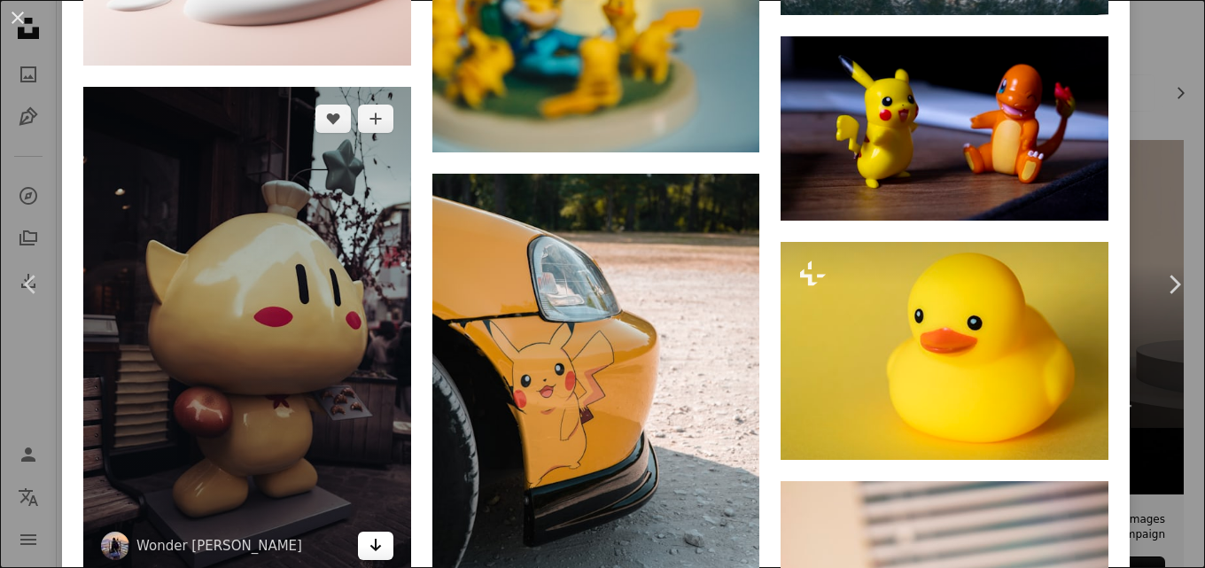
click at [370, 539] on icon "Descargar" at bounding box center [376, 545] width 12 height 12
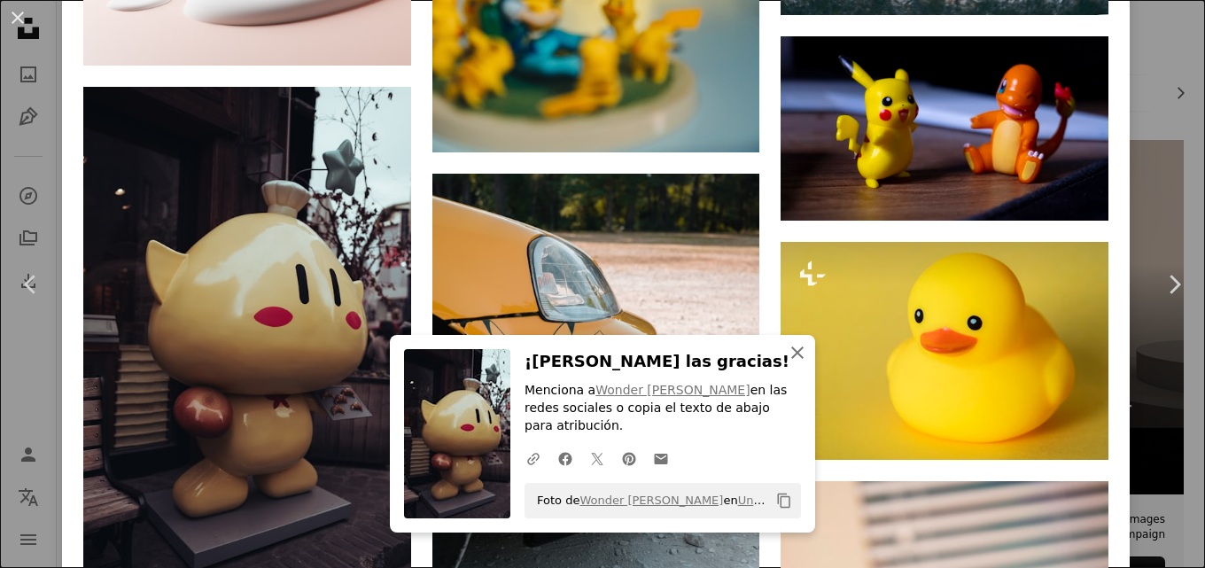
click at [787, 362] on icon "An X shape" at bounding box center [797, 352] width 21 height 21
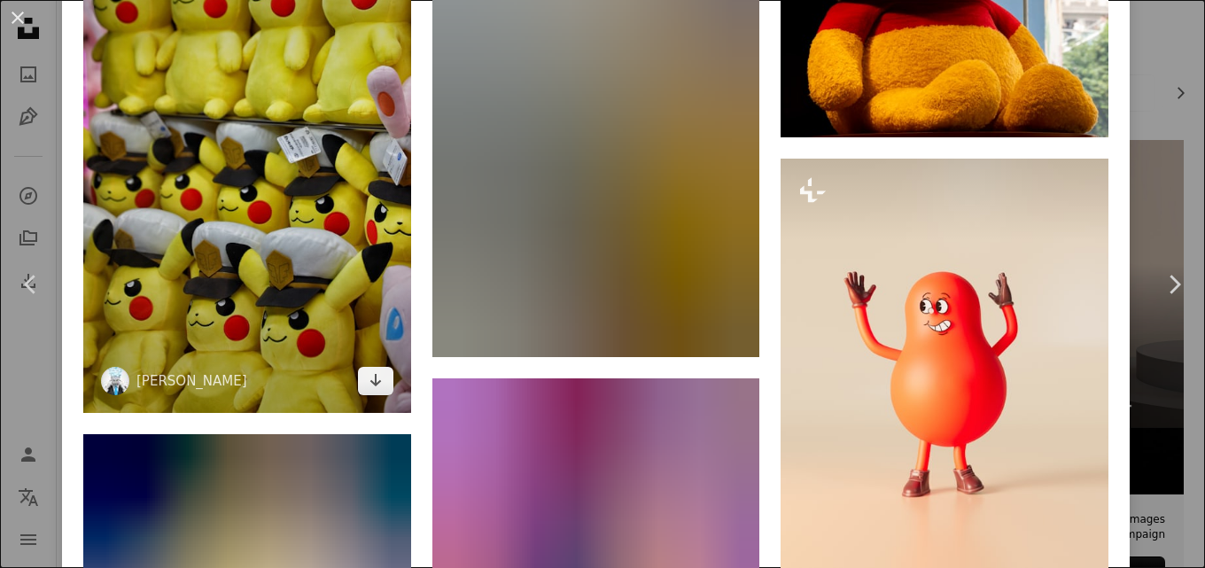
scroll to position [3809, 0]
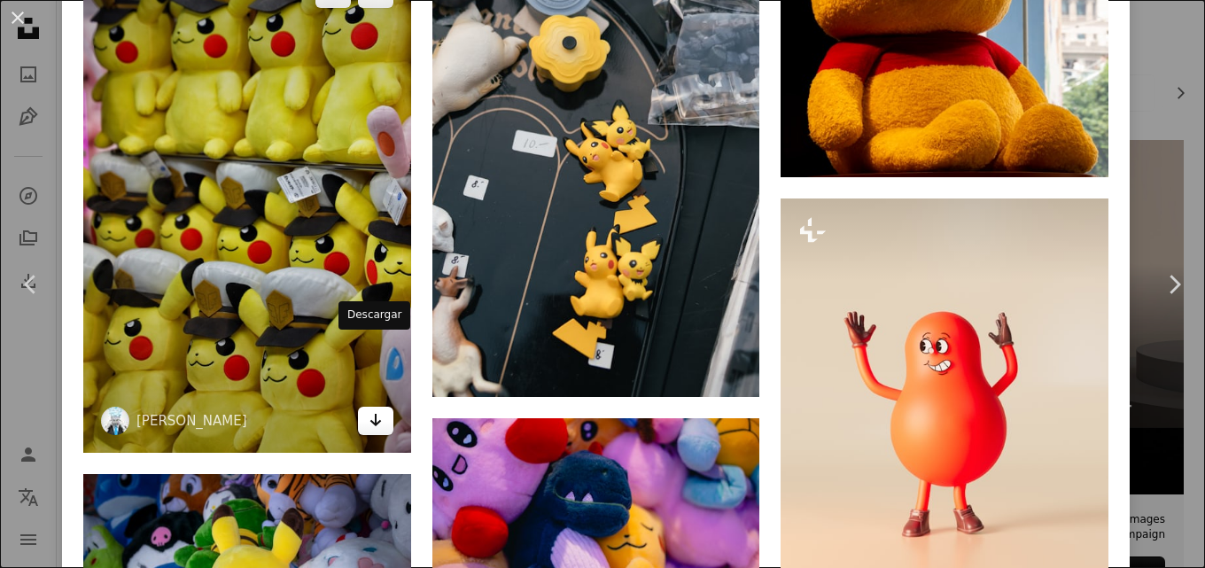
click at [358, 407] on link "Arrow pointing down" at bounding box center [375, 421] width 35 height 28
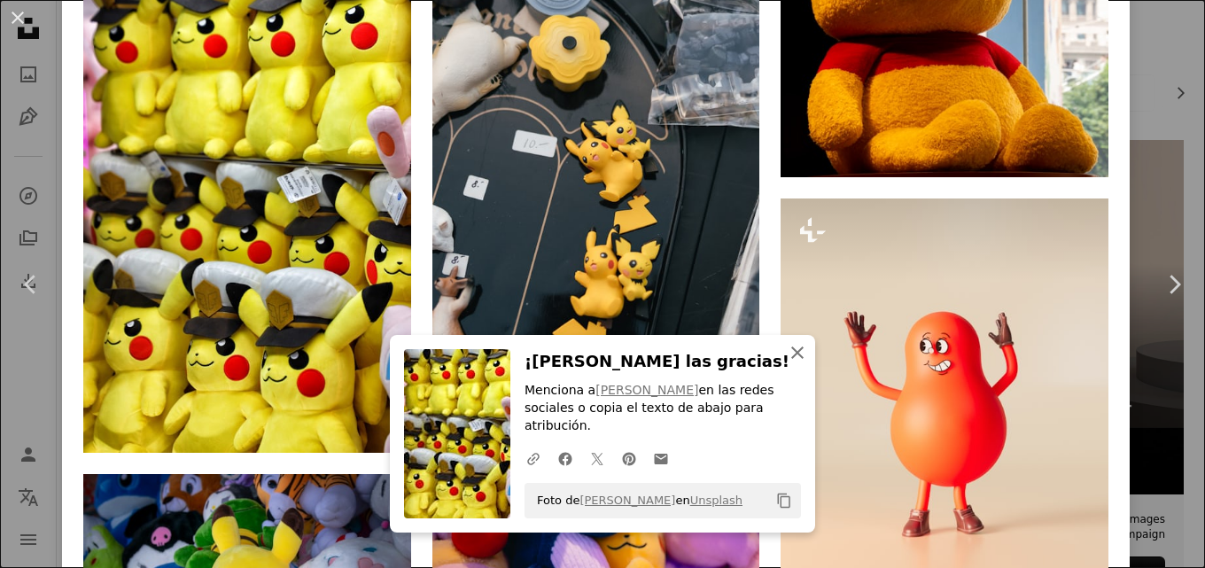
click at [796, 363] on icon "An X shape" at bounding box center [797, 352] width 21 height 21
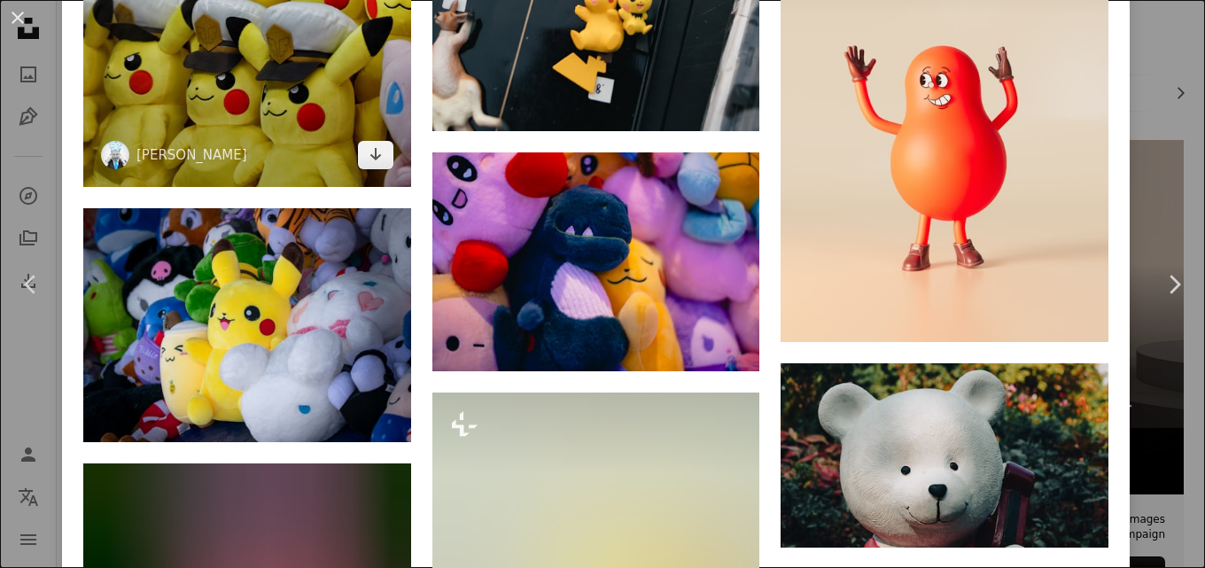
scroll to position [3986, 0]
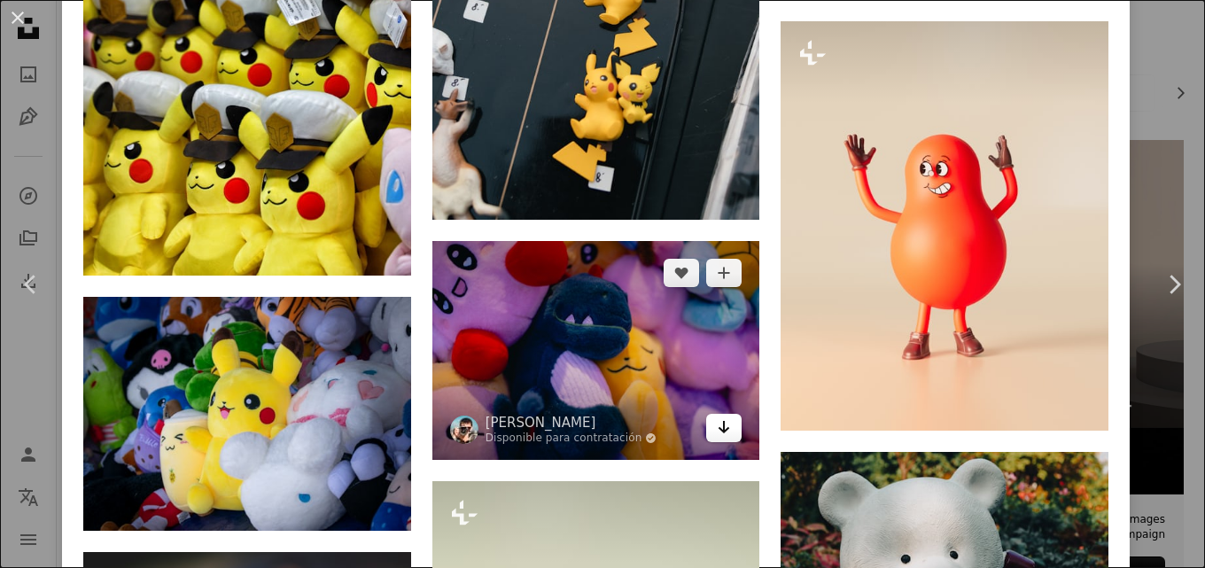
click at [720, 416] on icon "Arrow pointing down" at bounding box center [724, 426] width 14 height 21
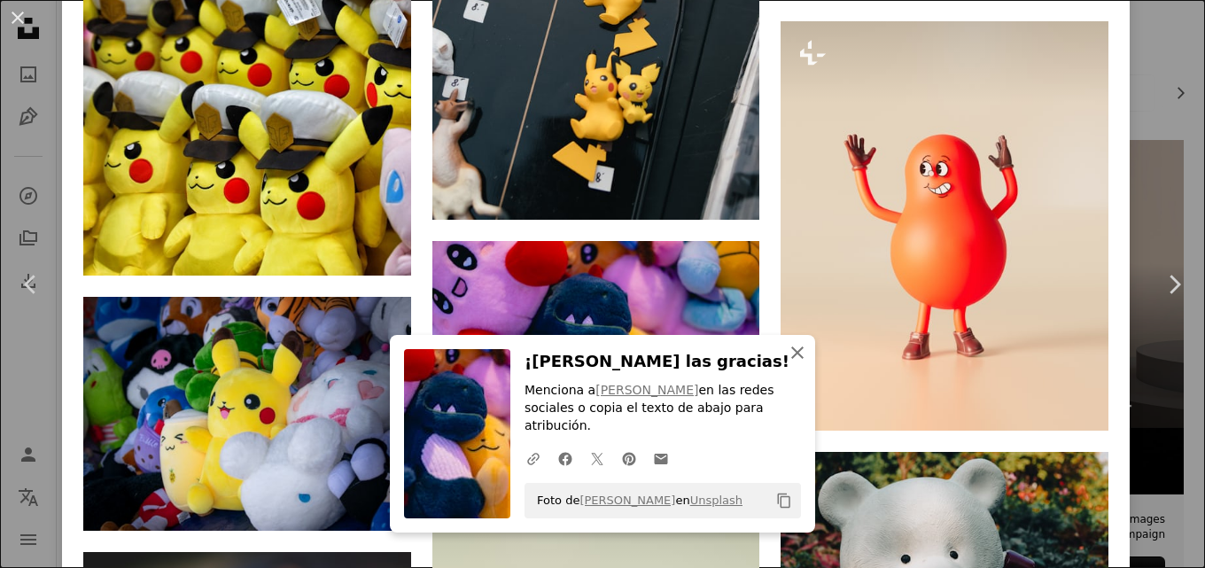
click at [790, 363] on icon "An X shape" at bounding box center [797, 352] width 21 height 21
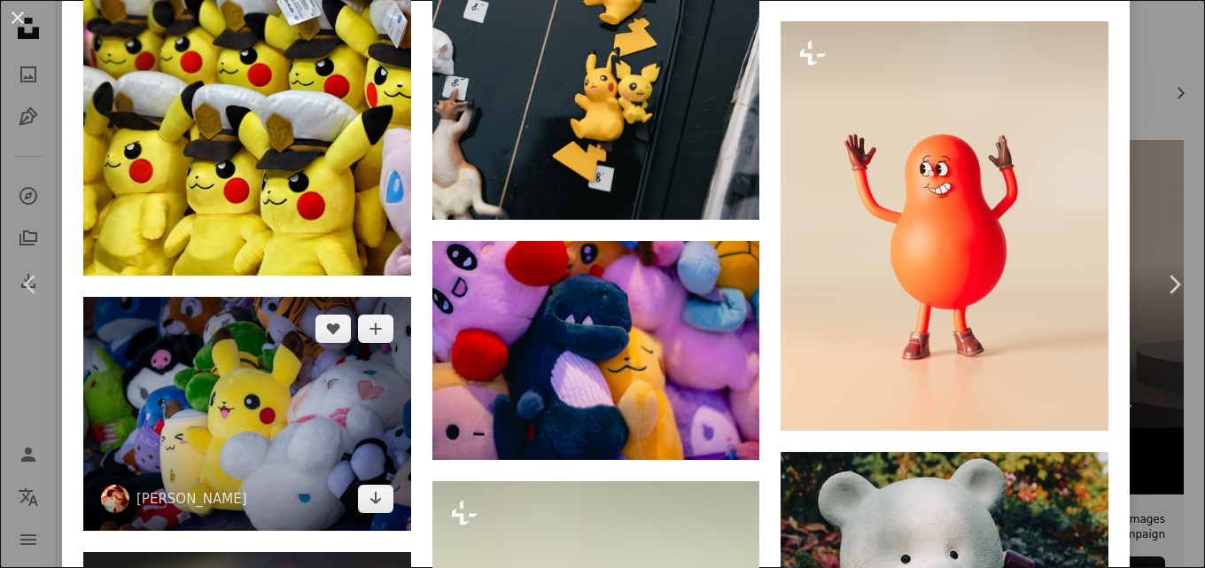
click at [331, 370] on img at bounding box center [247, 414] width 328 height 234
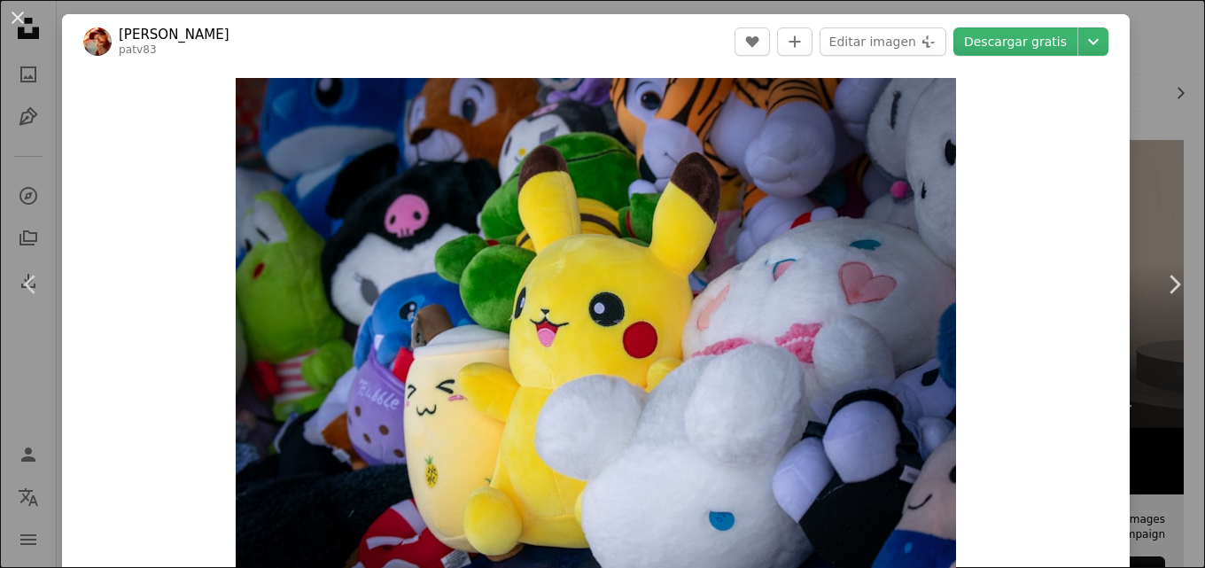
click at [1169, 406] on div "An X shape Chevron left Chevron right [PERSON_NAME] patv83 A heart A plus sign …" at bounding box center [602, 284] width 1205 height 568
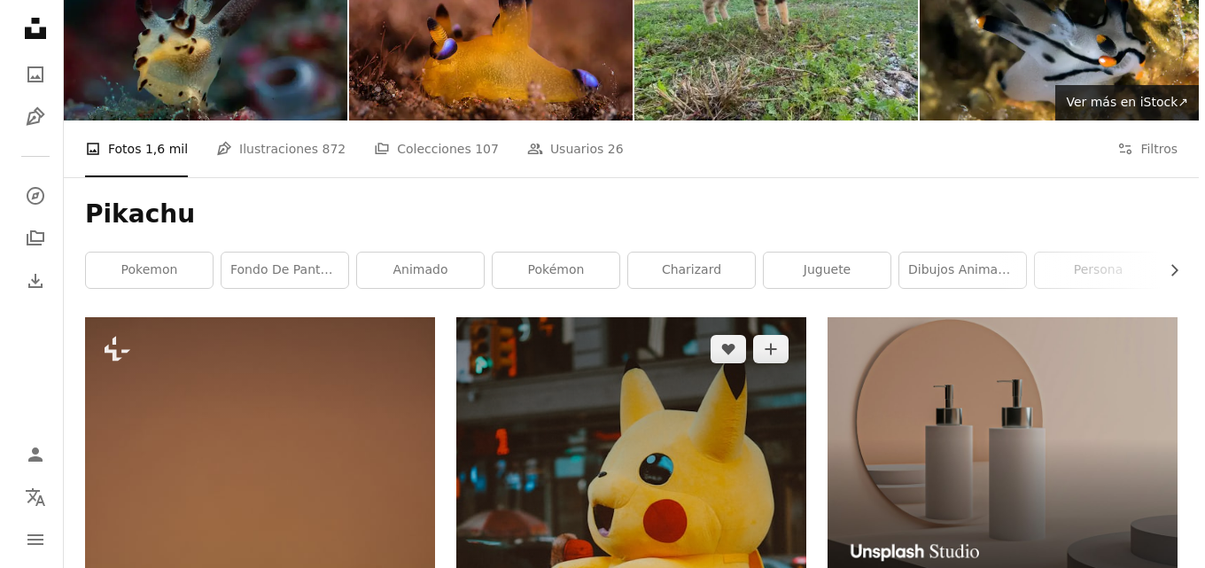
scroll to position [391, 0]
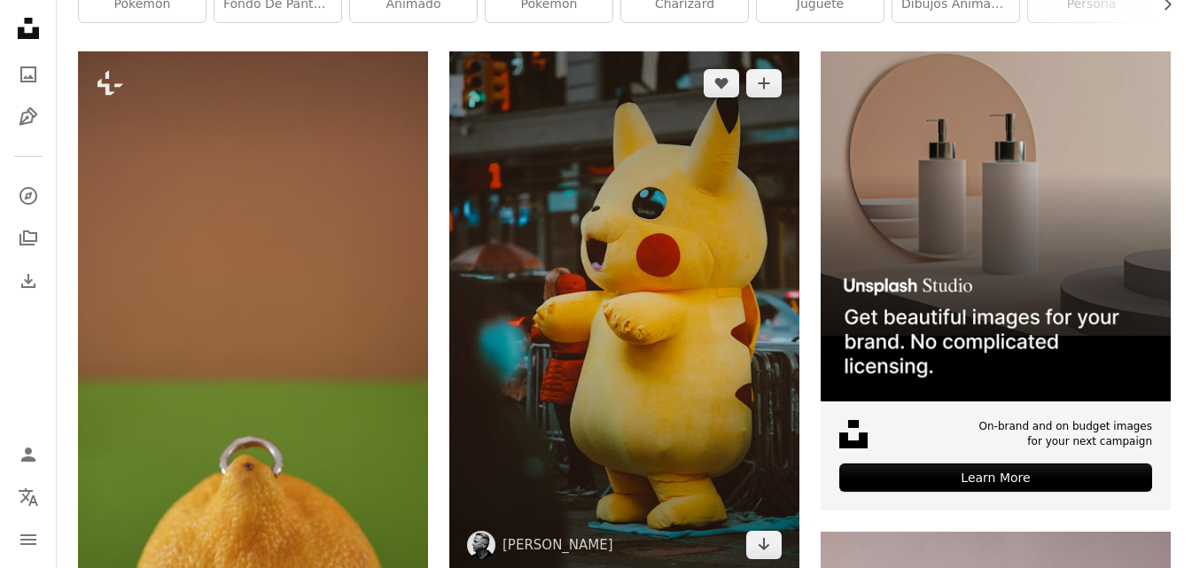
click at [598, 271] on img at bounding box center [624, 313] width 350 height 525
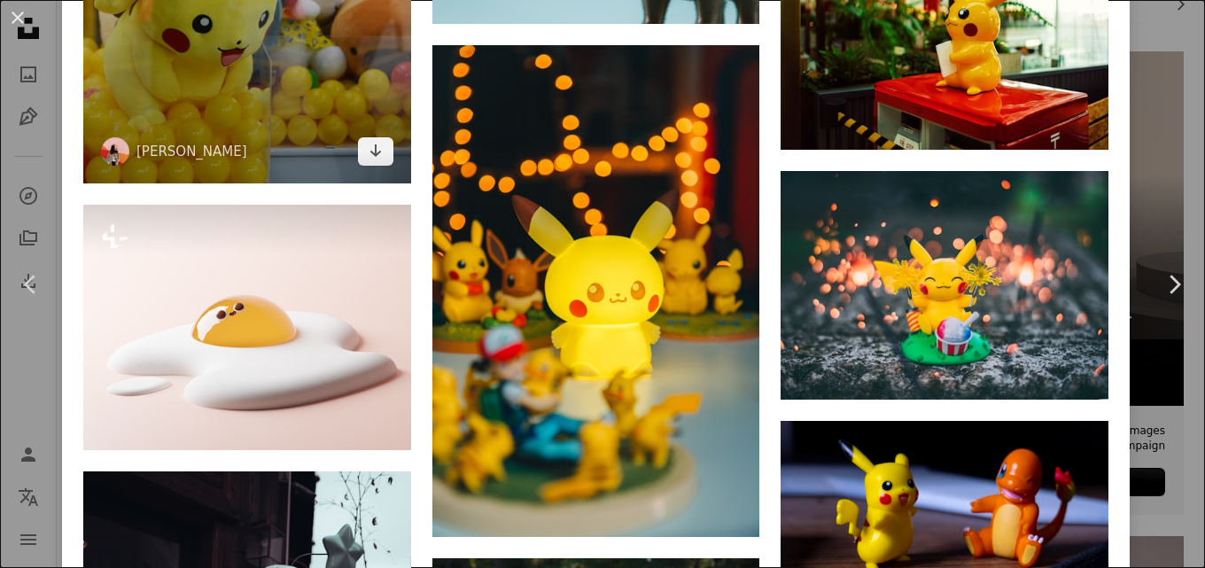
scroll to position [1950, 0]
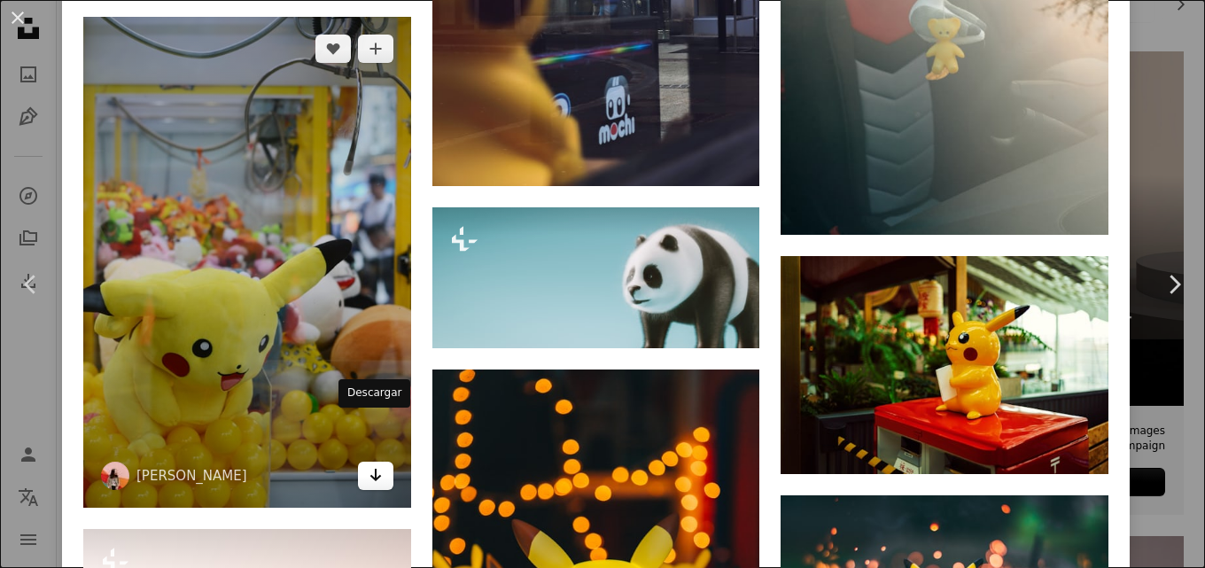
click at [383, 462] on link "Arrow pointing down" at bounding box center [375, 476] width 35 height 28
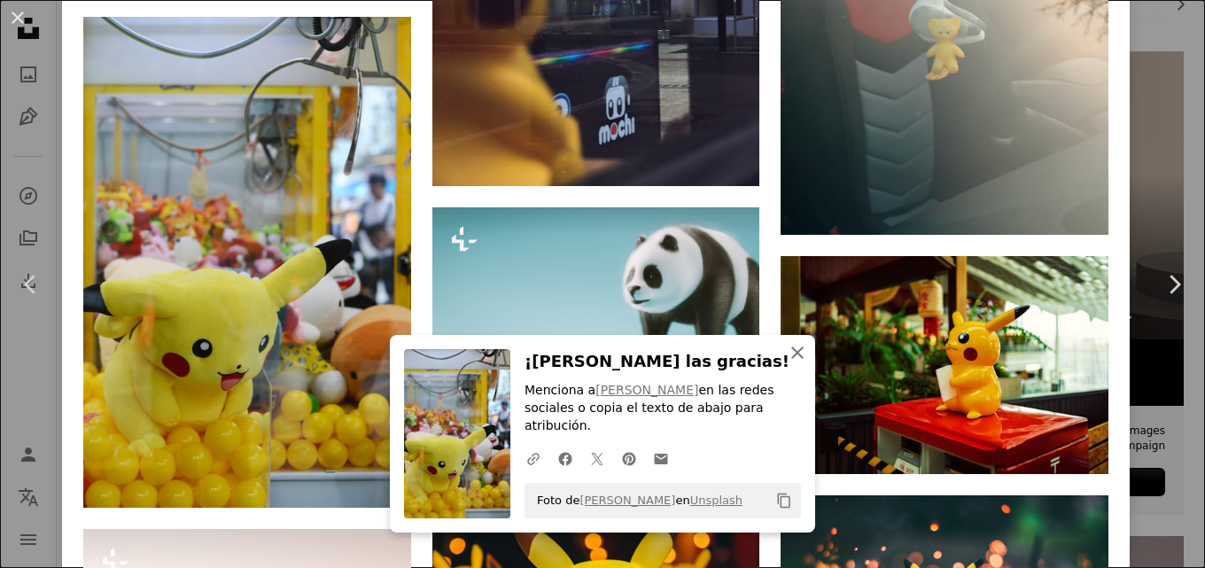
click at [792, 363] on icon "An X shape" at bounding box center [797, 352] width 21 height 21
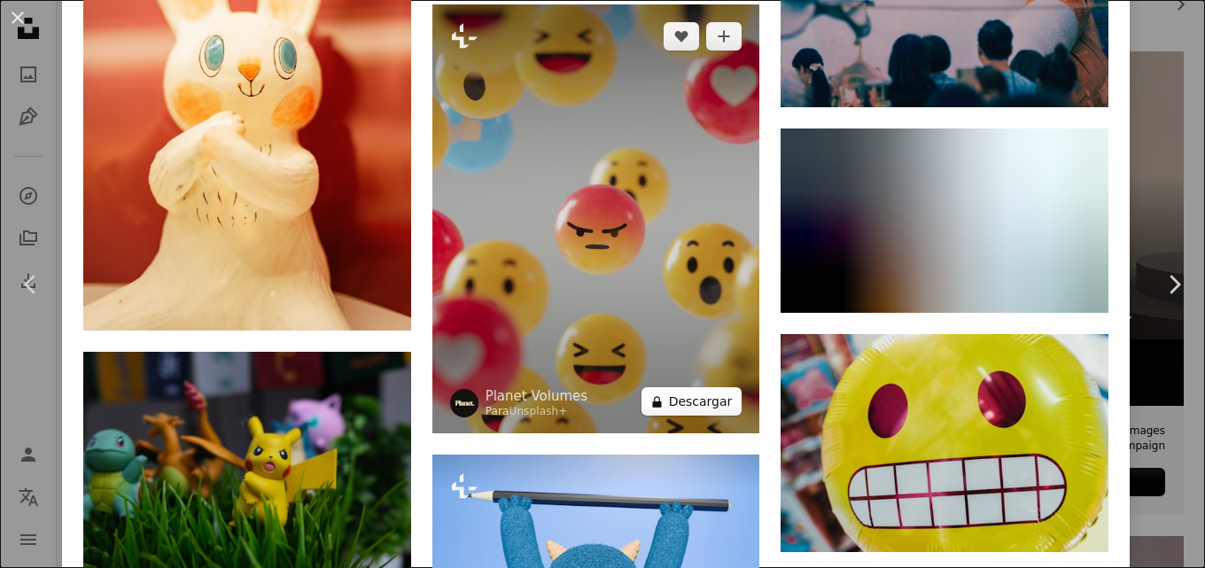
scroll to position [8057, 0]
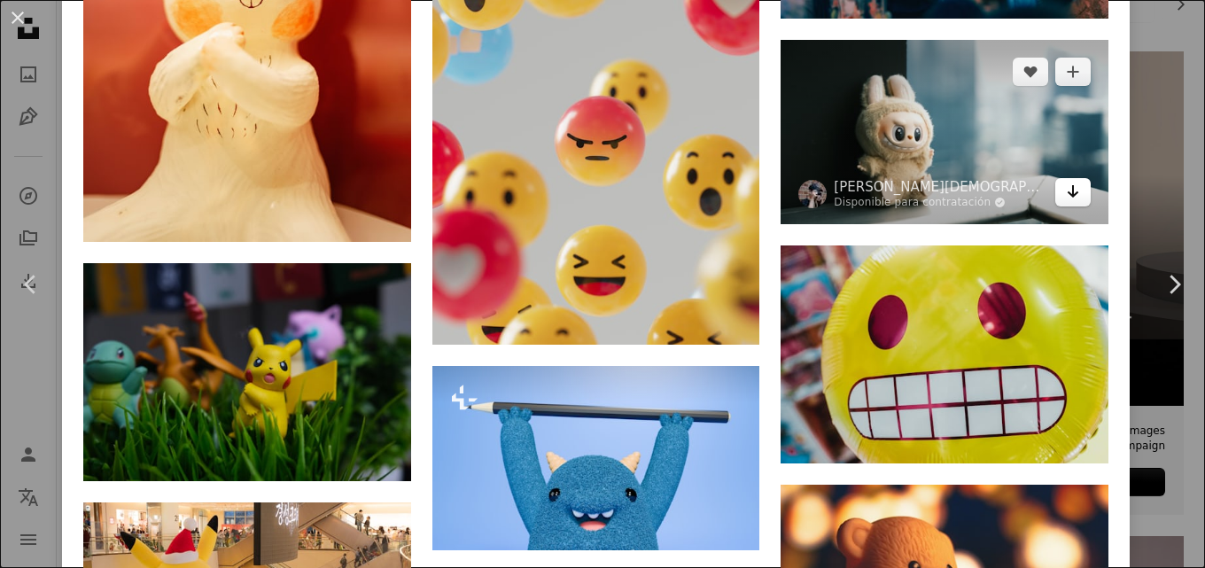
click at [1068, 185] on icon "Descargar" at bounding box center [1074, 191] width 12 height 12
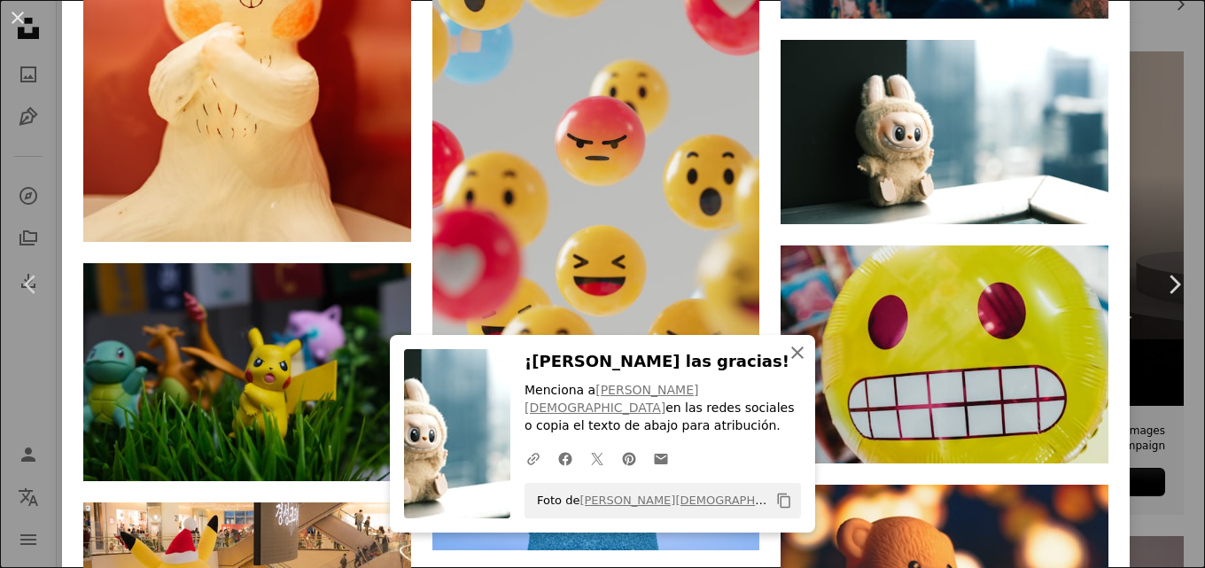
click at [796, 363] on icon "An X shape" at bounding box center [797, 352] width 21 height 21
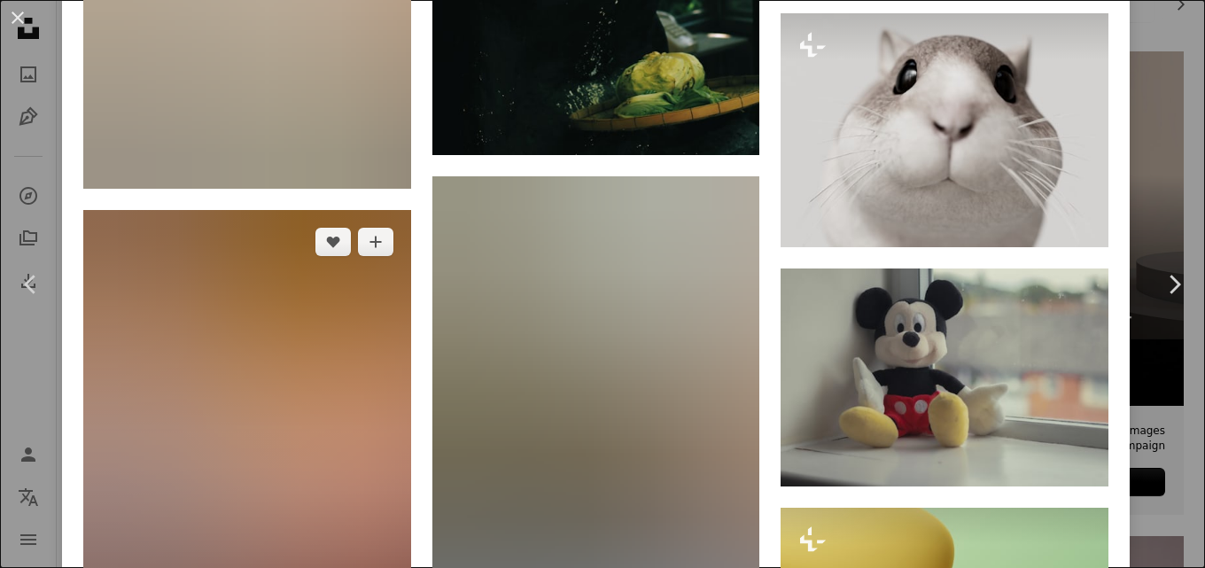
scroll to position [9741, 0]
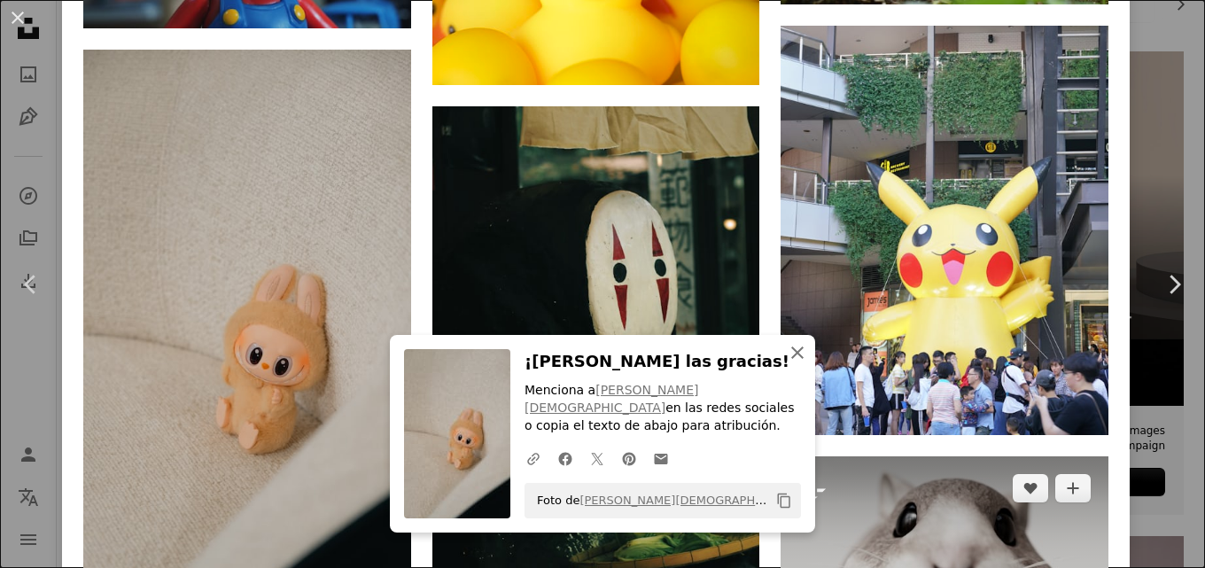
drag, startPoint x: 787, startPoint y: 373, endPoint x: 861, endPoint y: 418, distance: 87.1
click at [793, 363] on icon "An X shape" at bounding box center [797, 352] width 21 height 21
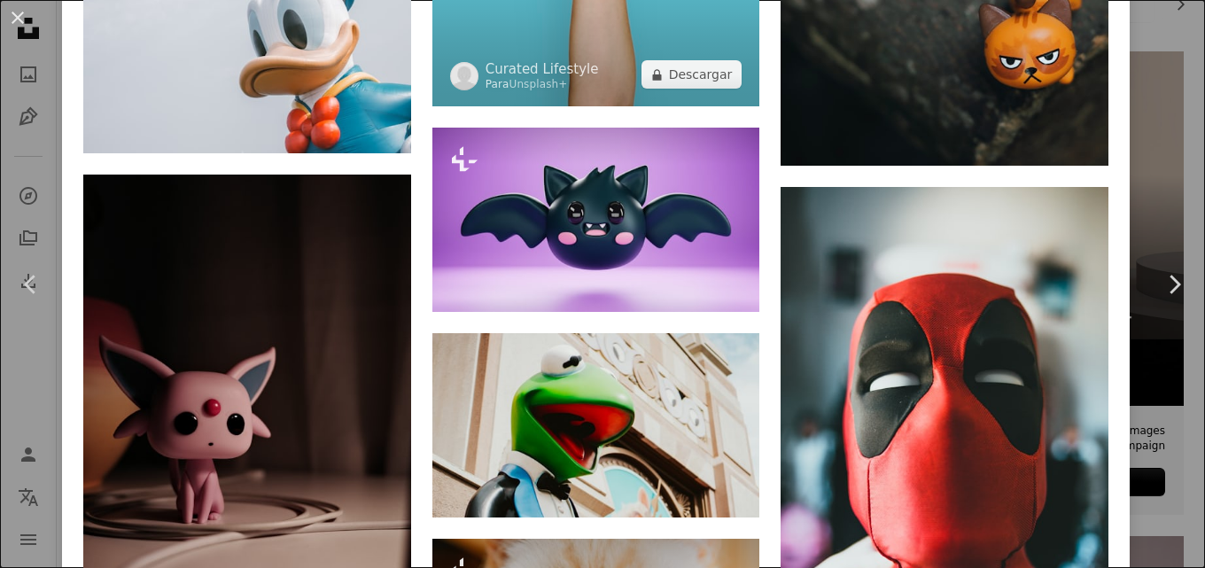
scroll to position [12628, 0]
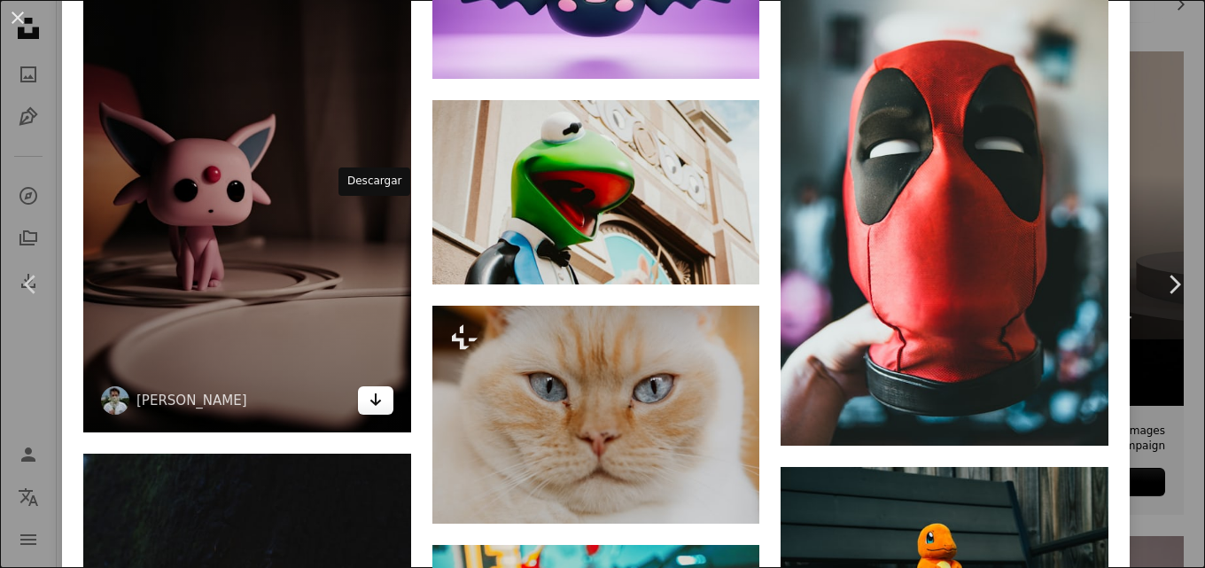
click at [380, 386] on link "Arrow pointing down" at bounding box center [375, 400] width 35 height 28
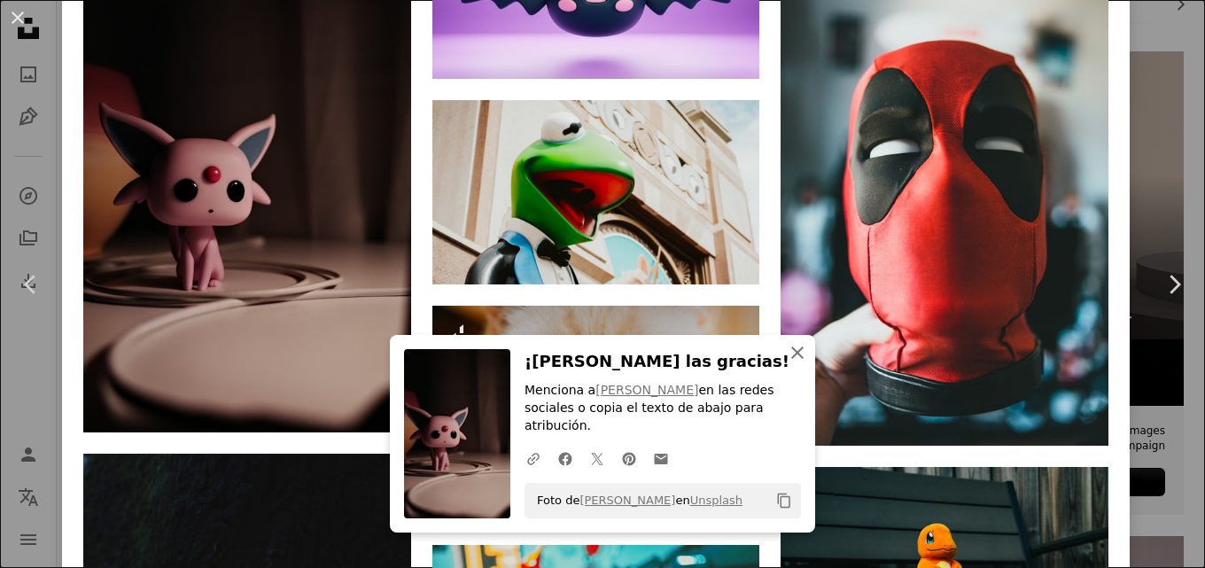
click at [789, 362] on icon "An X shape" at bounding box center [797, 352] width 21 height 21
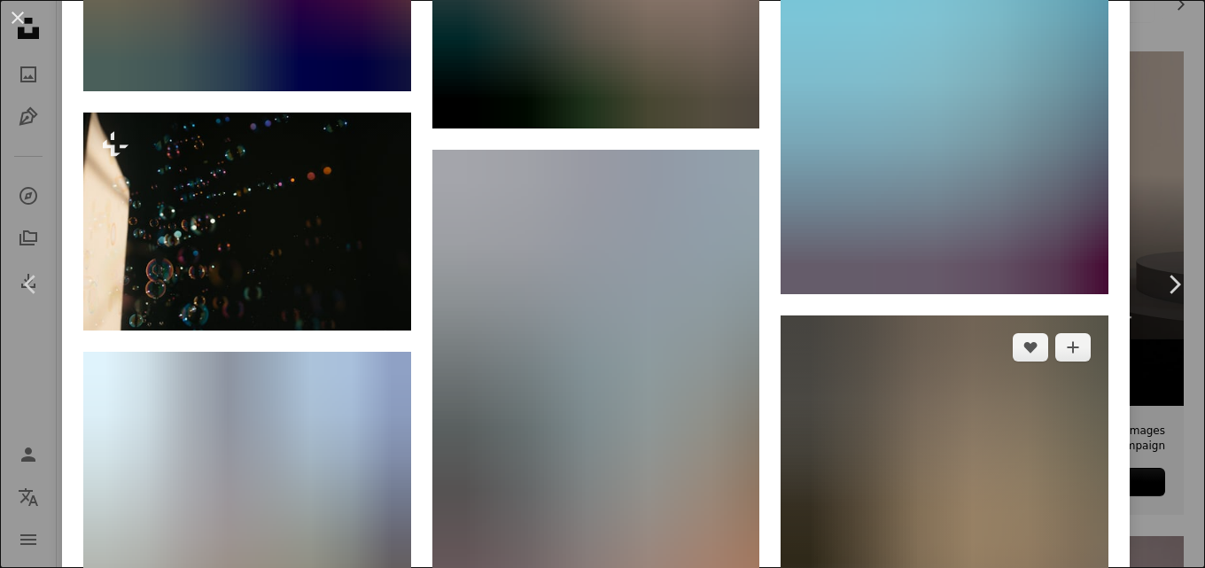
scroll to position [22501, 0]
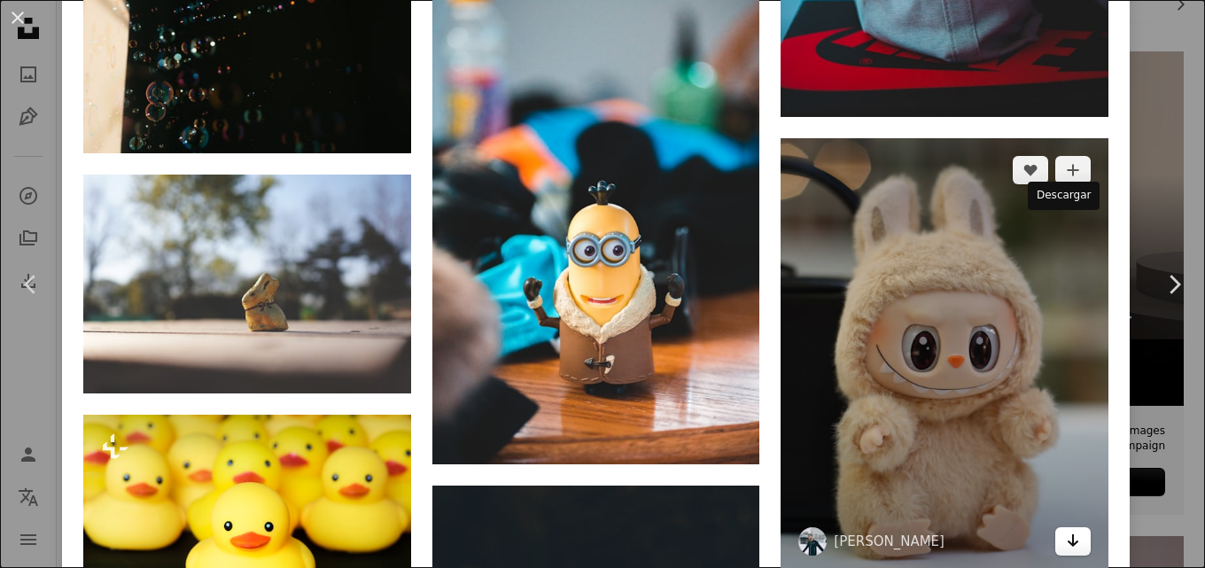
click at [1073, 527] on link "Arrow pointing down" at bounding box center [1072, 541] width 35 height 28
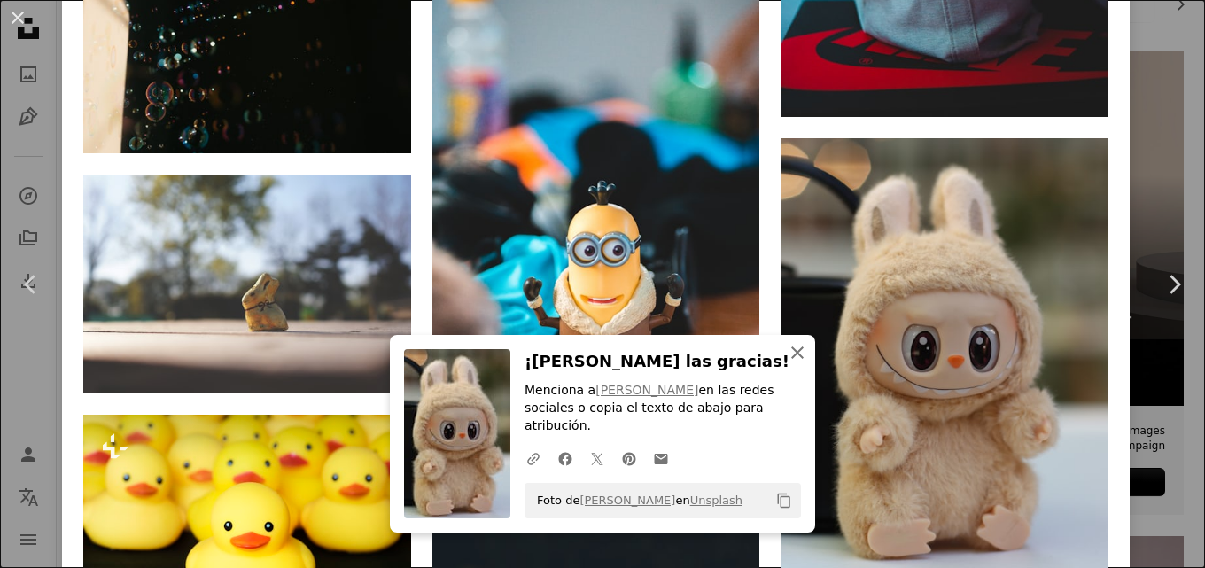
drag, startPoint x: 786, startPoint y: 371, endPoint x: 803, endPoint y: 373, distance: 16.9
click at [788, 363] on icon "An X shape" at bounding box center [797, 352] width 21 height 21
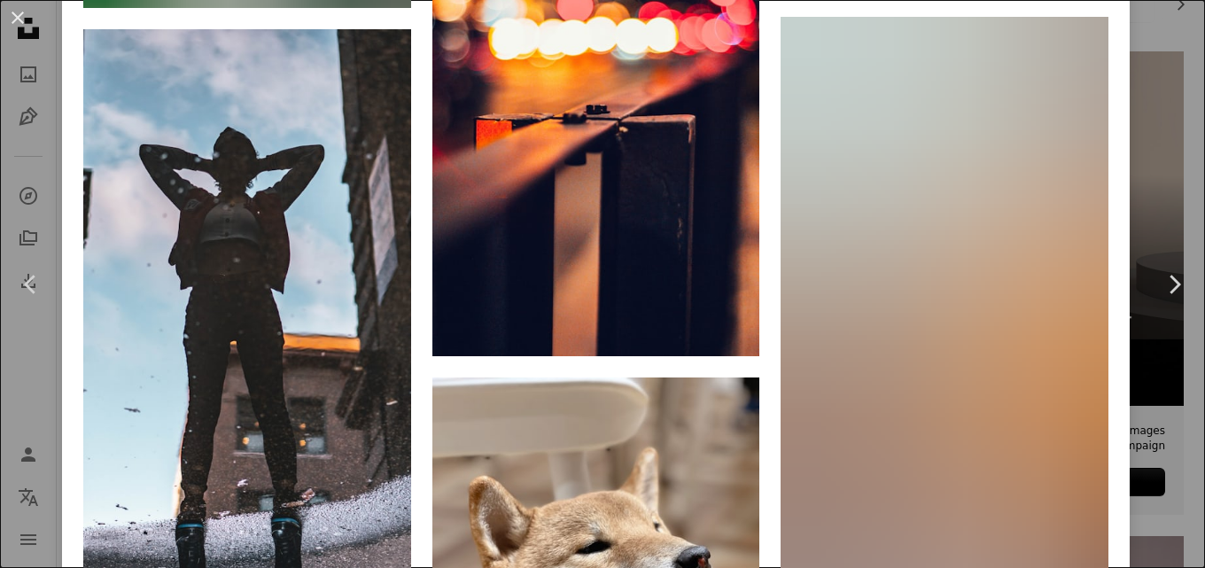
scroll to position [31549, 0]
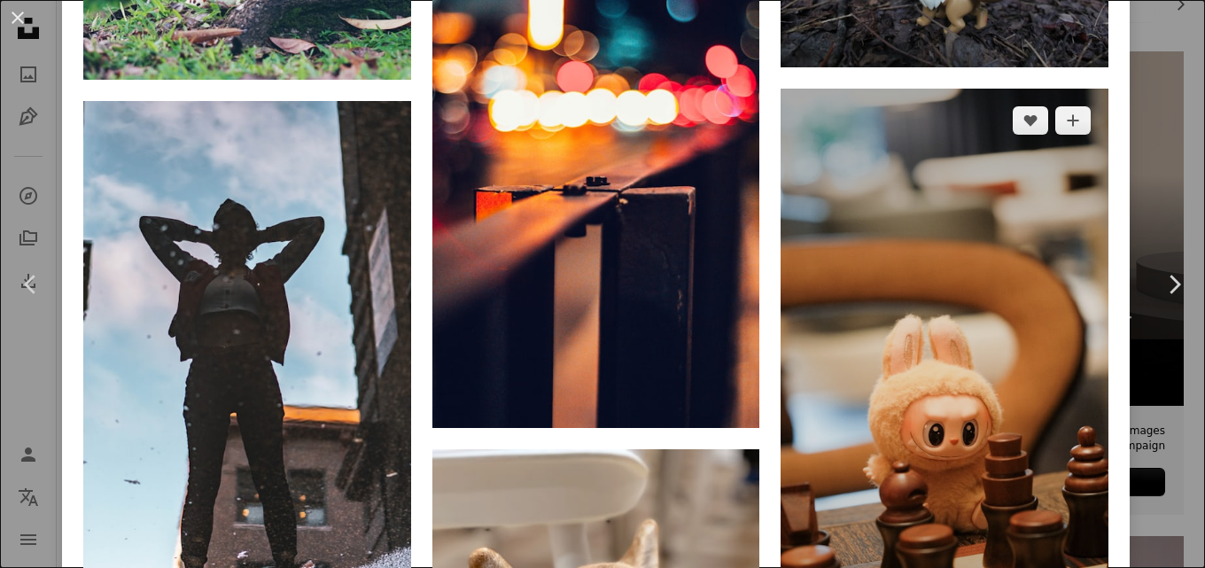
scroll to position [31371, 0]
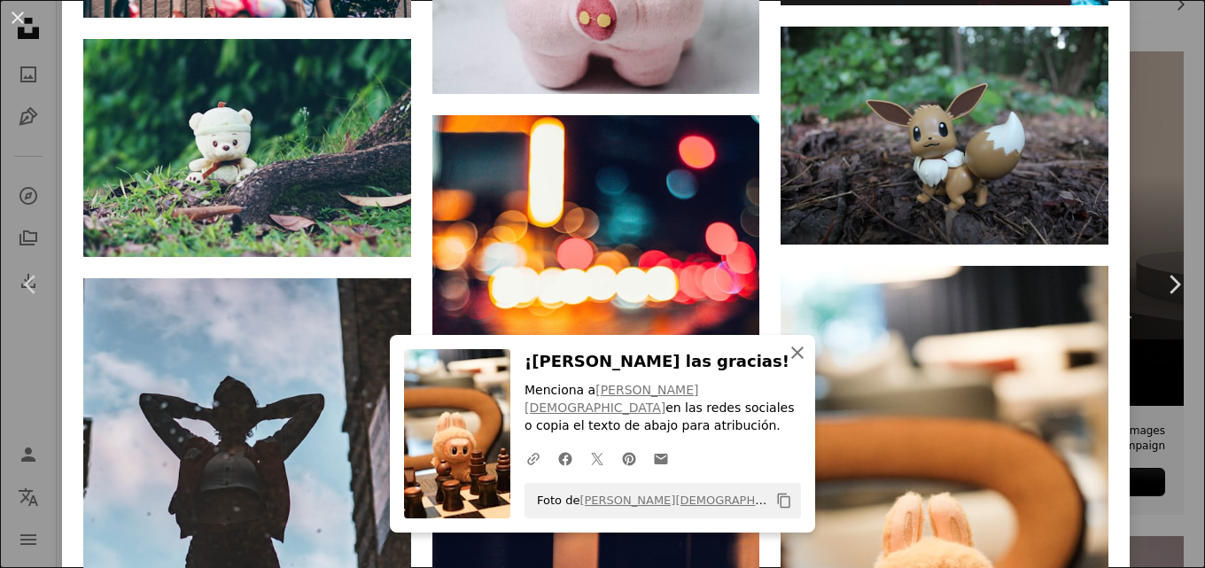
click at [791, 359] on icon "button" at bounding box center [797, 352] width 12 height 12
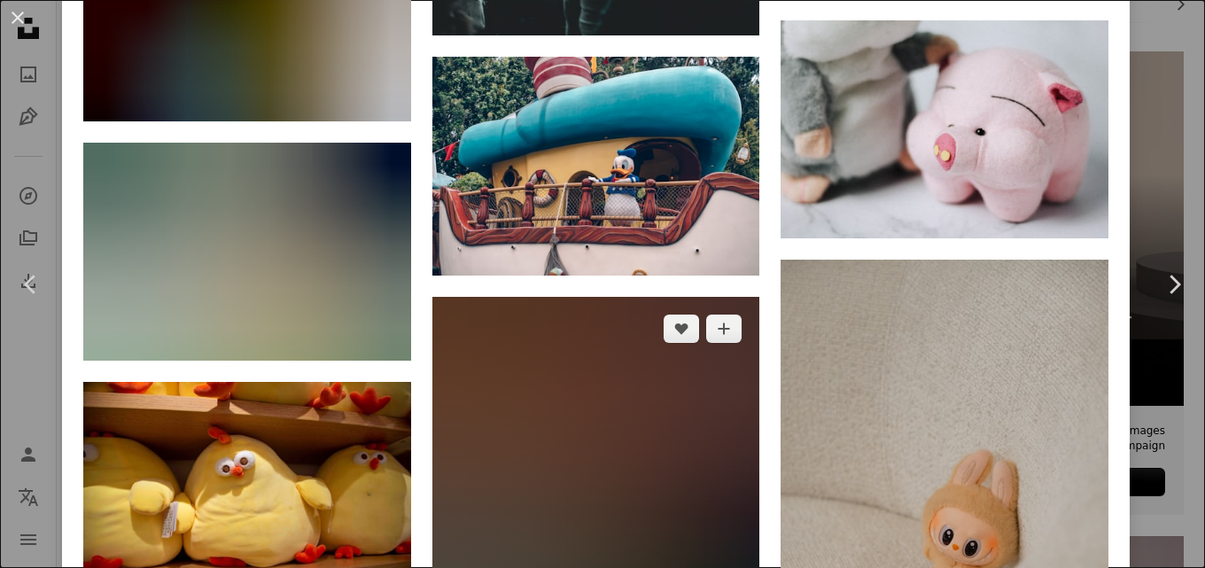
scroll to position [37962, 0]
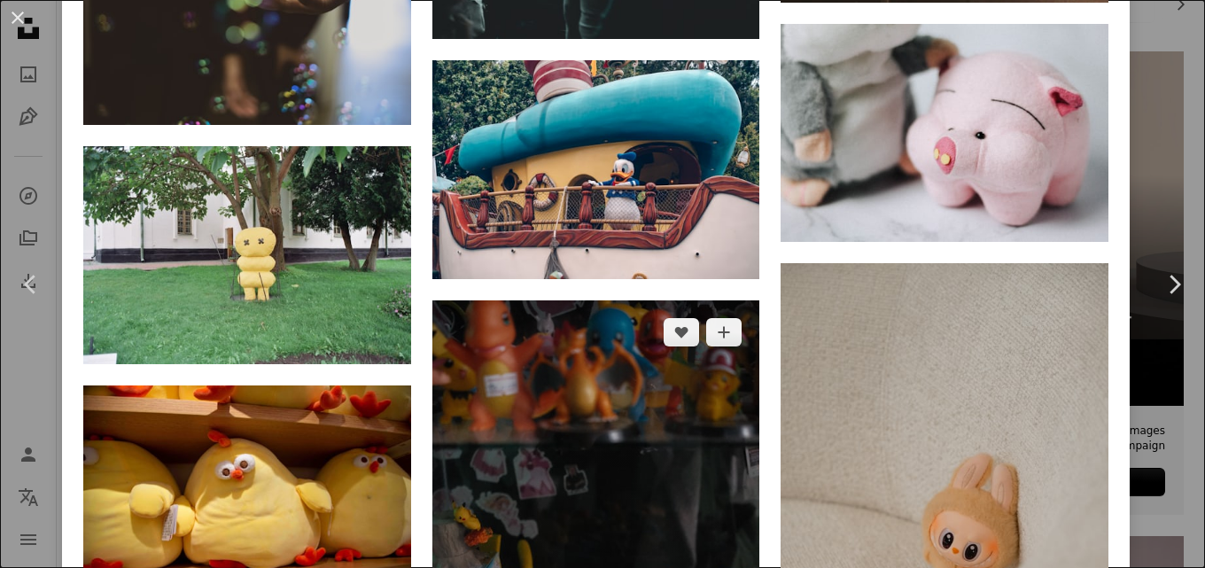
click at [705, 300] on img at bounding box center [596, 546] width 328 height 492
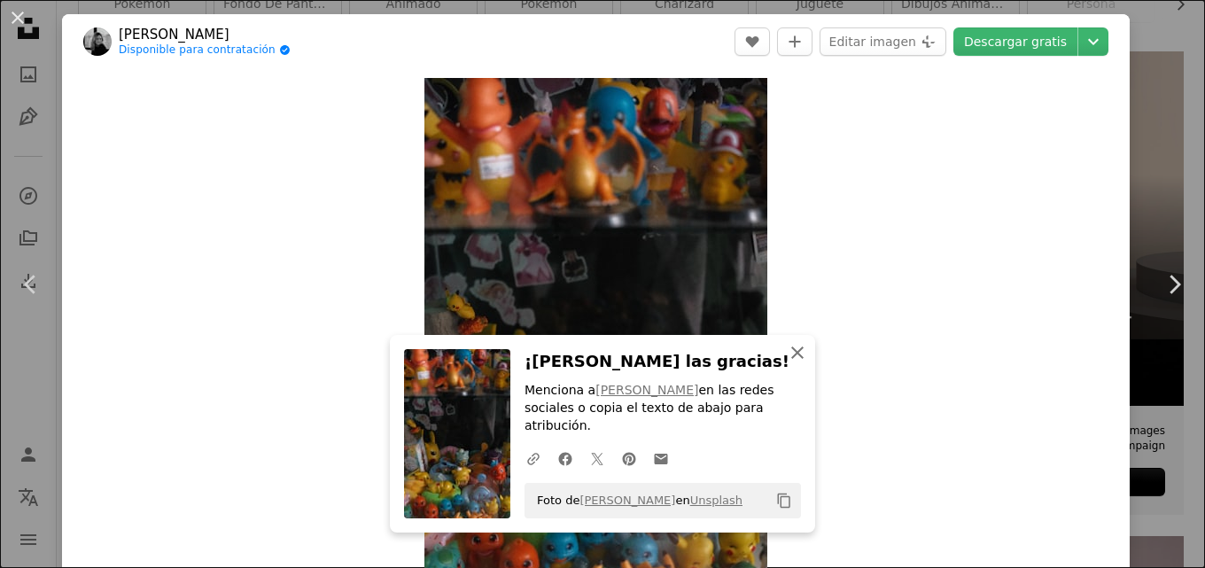
click at [791, 359] on icon "button" at bounding box center [797, 352] width 12 height 12
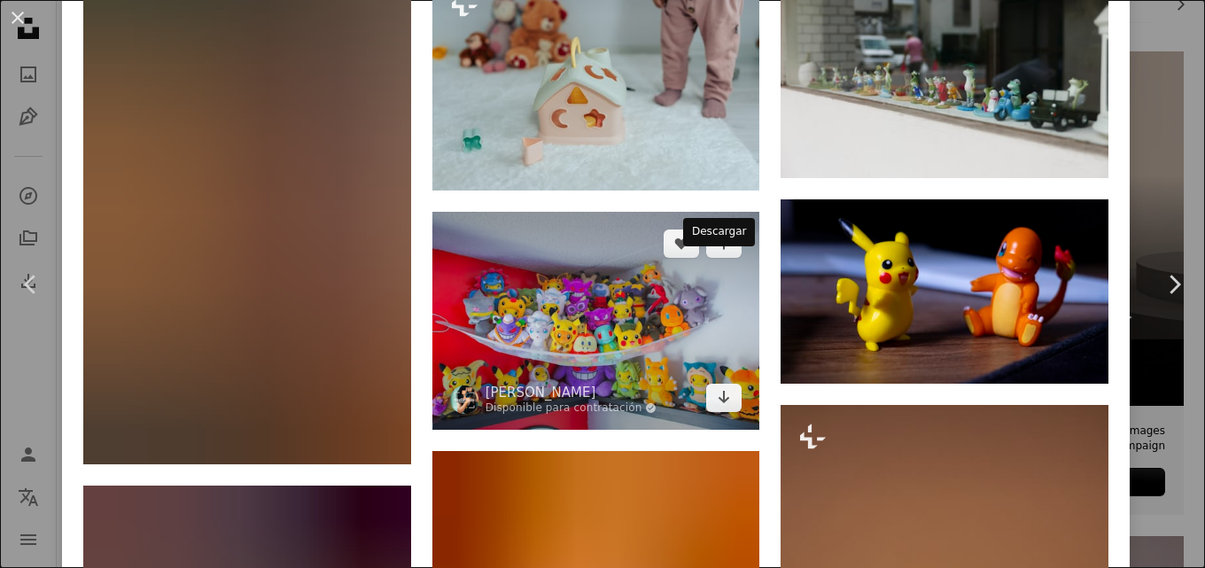
scroll to position [8507, 0]
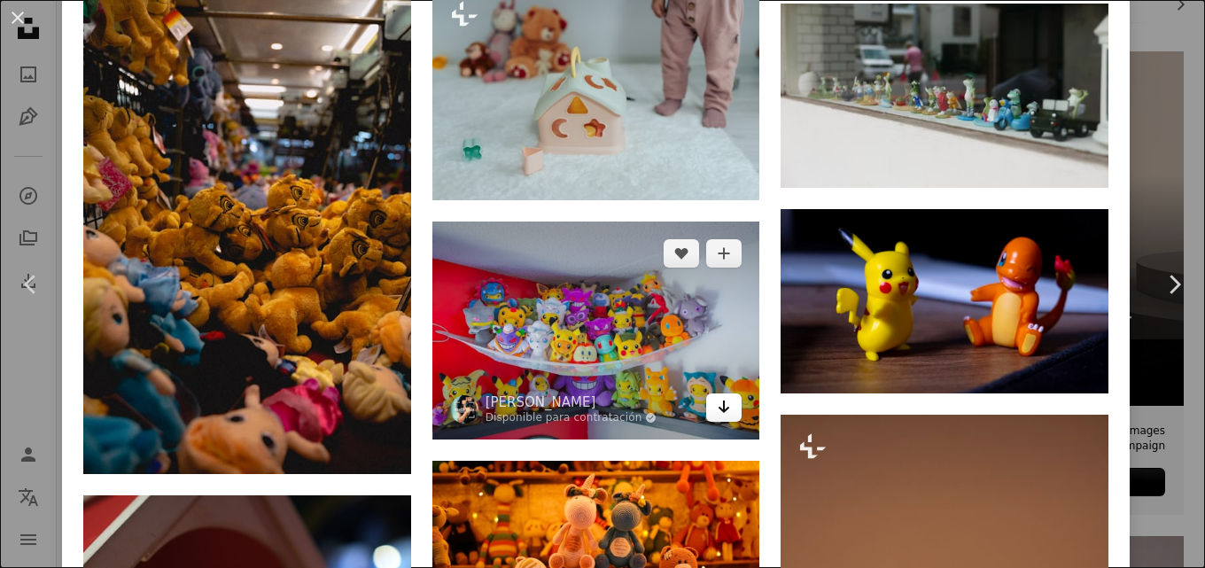
click at [728, 393] on link "Arrow pointing down" at bounding box center [723, 407] width 35 height 28
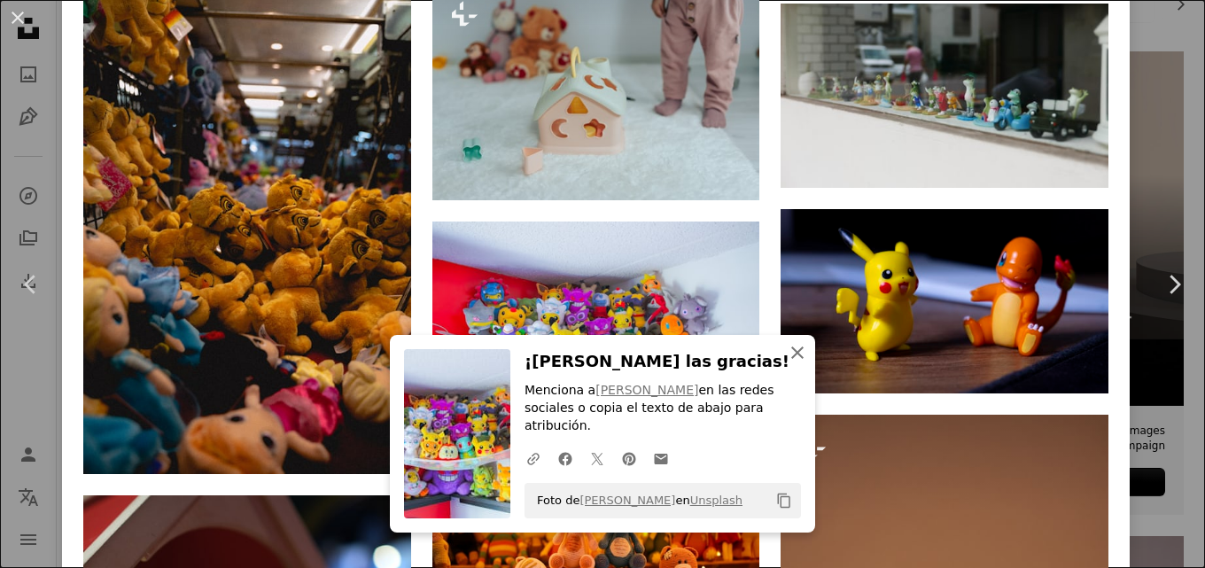
click at [792, 359] on icon "button" at bounding box center [797, 352] width 12 height 12
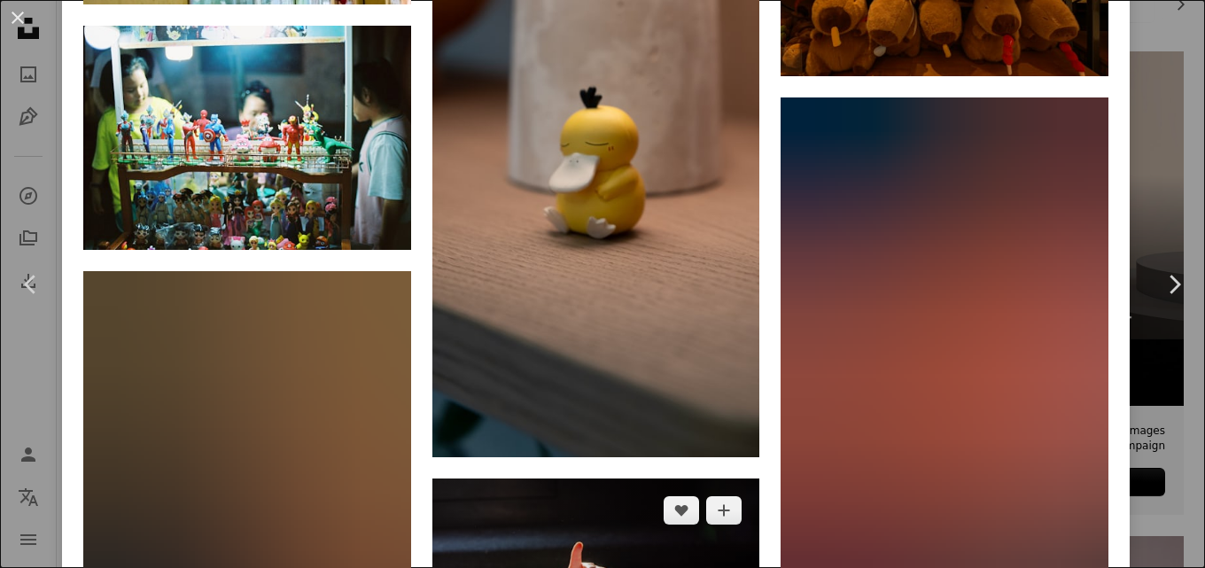
scroll to position [12383, 0]
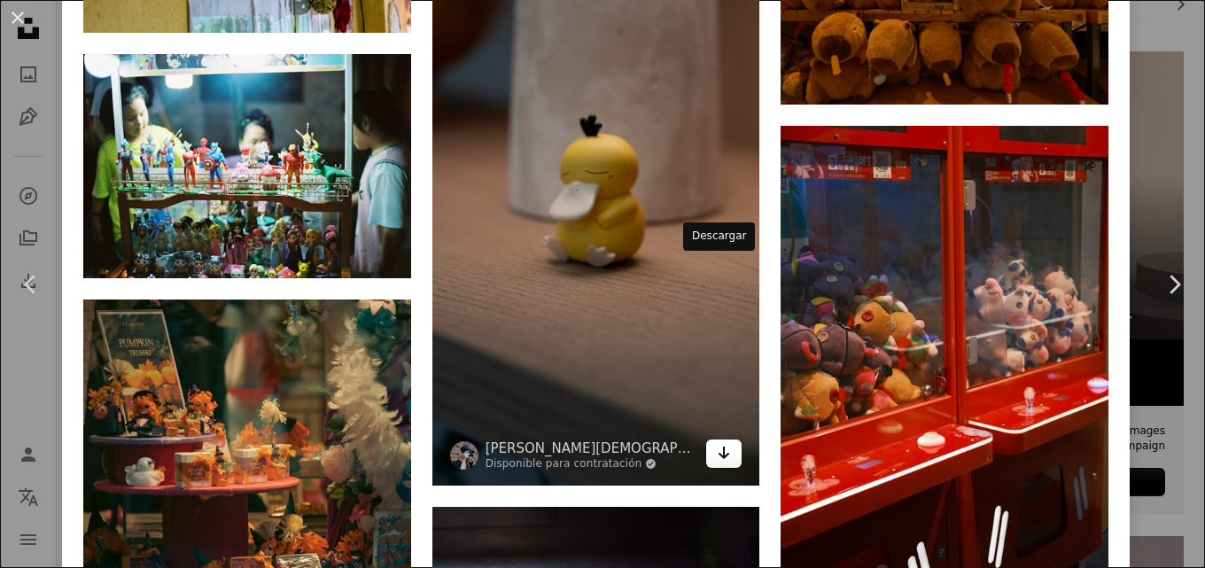
click at [717, 442] on icon "Arrow pointing down" at bounding box center [724, 452] width 14 height 21
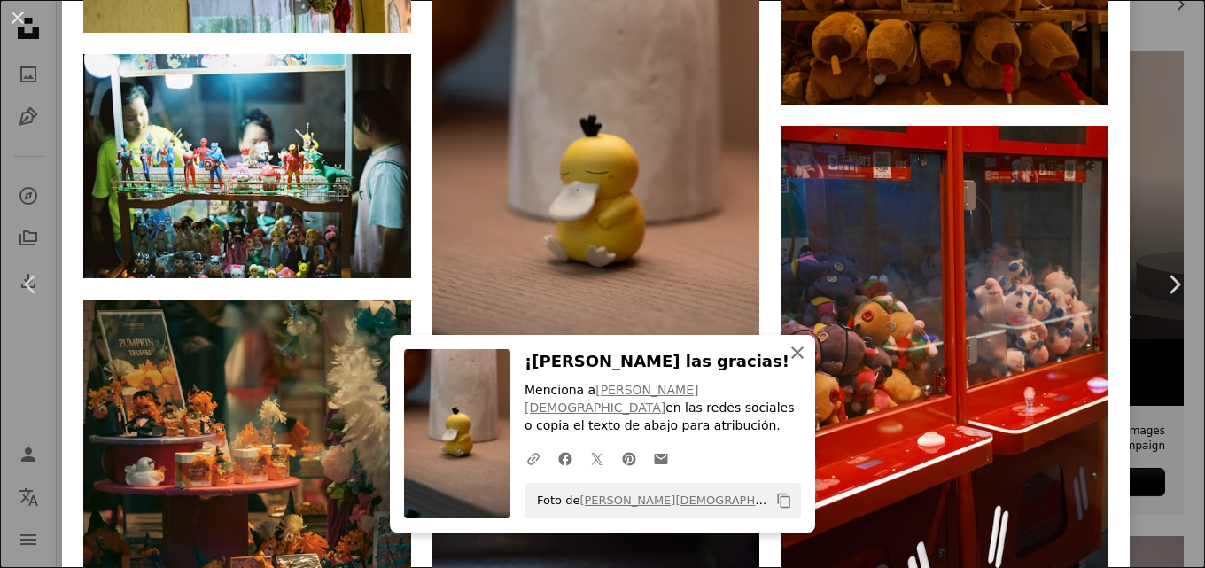
click at [787, 363] on icon "An X shape" at bounding box center [797, 352] width 21 height 21
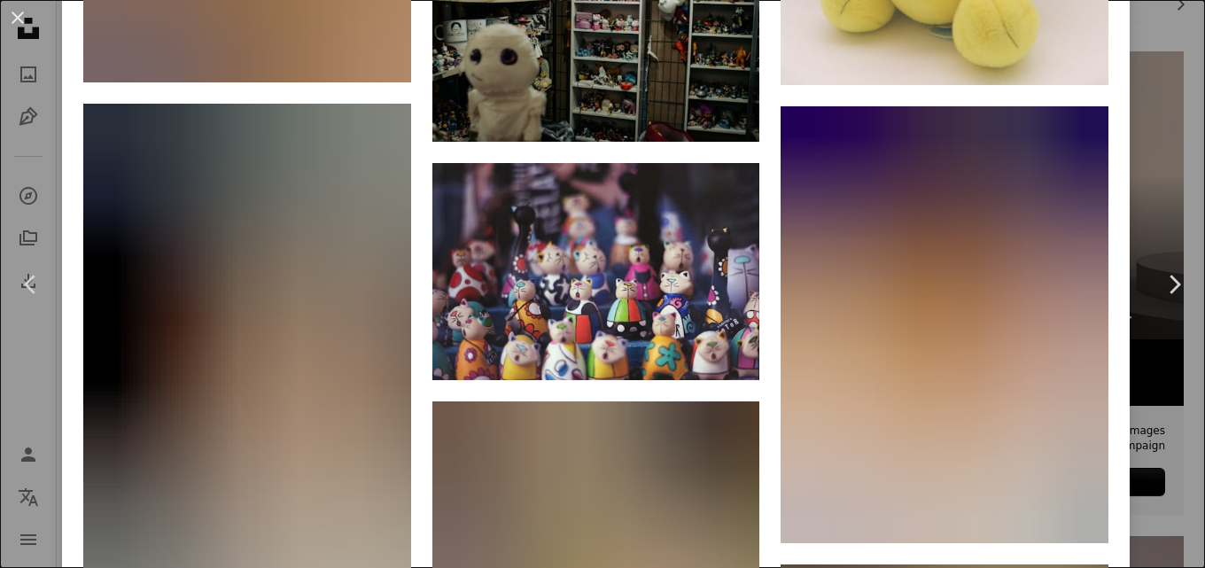
scroll to position [19600, 0]
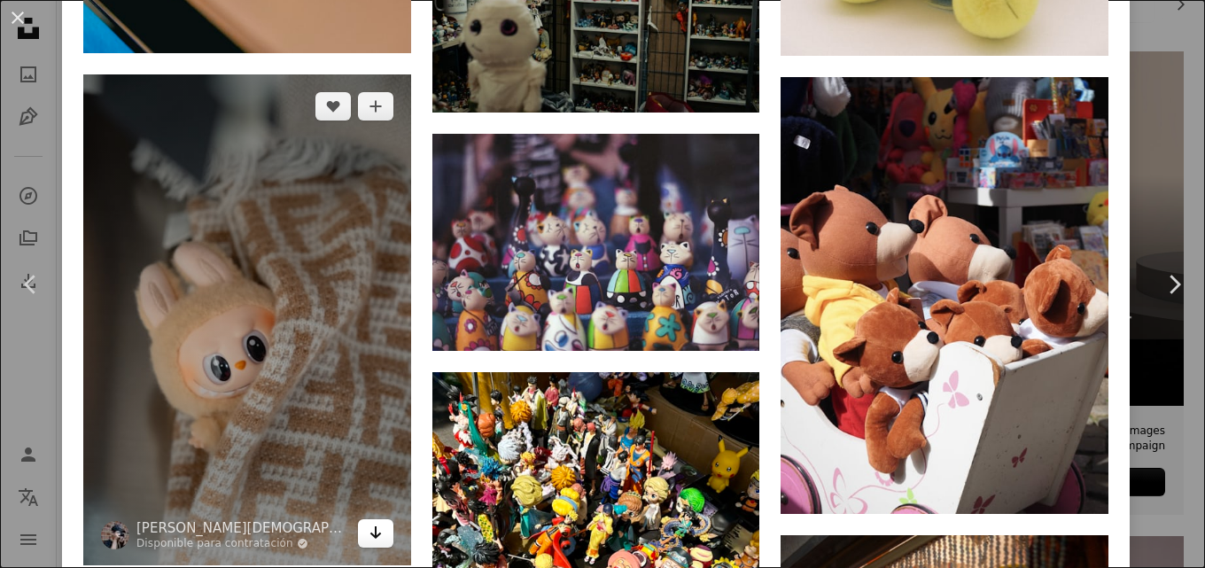
click at [369, 522] on icon "Arrow pointing down" at bounding box center [376, 532] width 14 height 21
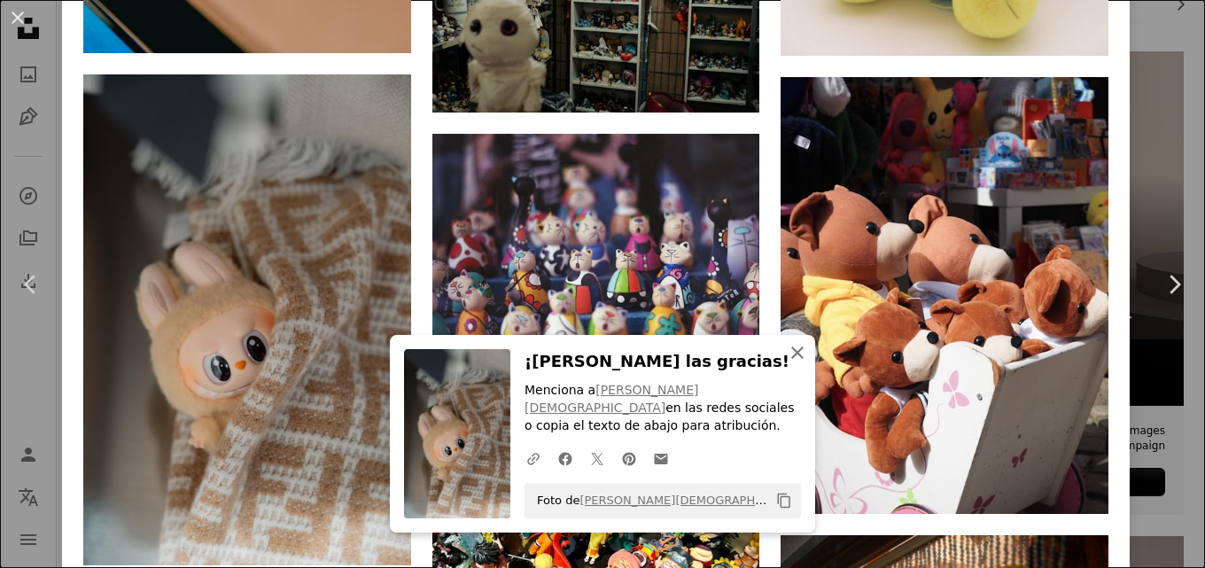
click at [793, 359] on icon "button" at bounding box center [797, 352] width 12 height 12
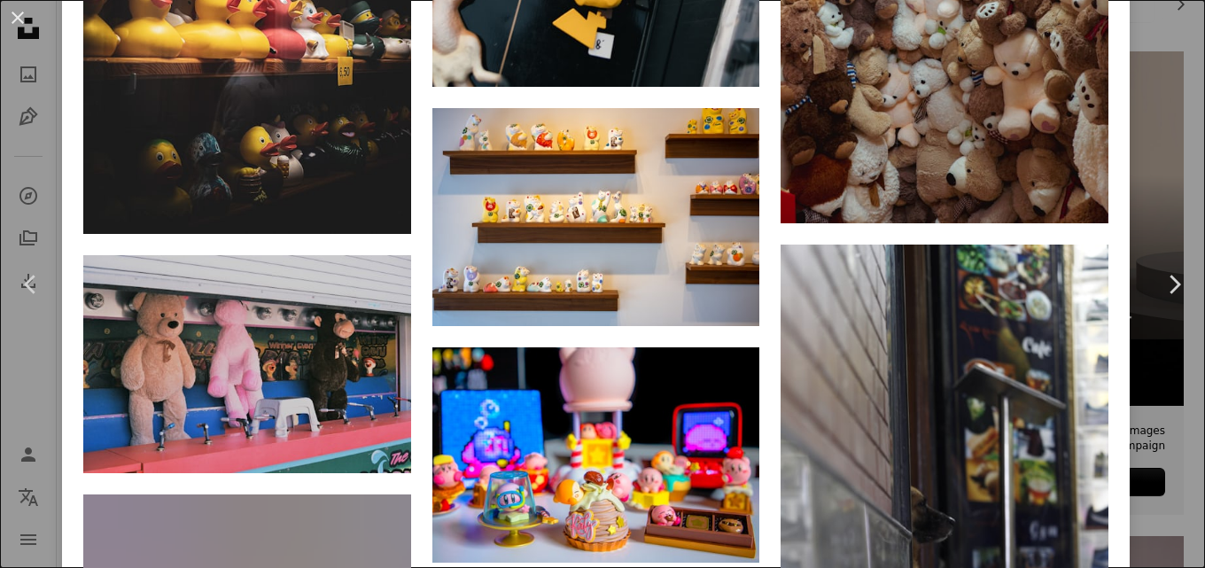
scroll to position [22447, 0]
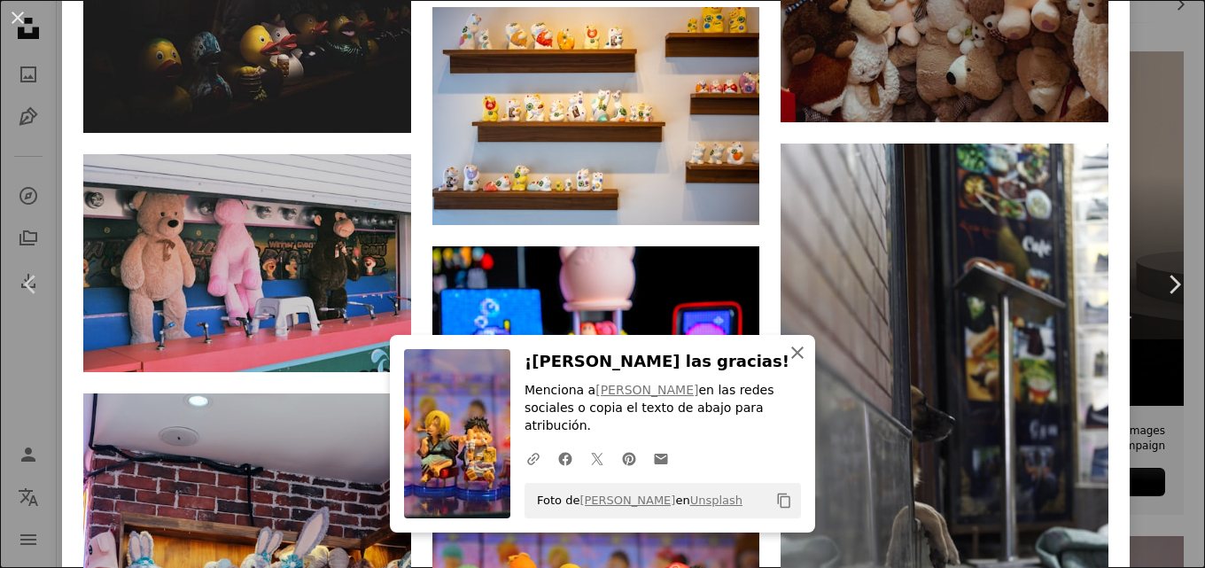
click at [787, 363] on icon "An X shape" at bounding box center [797, 352] width 21 height 21
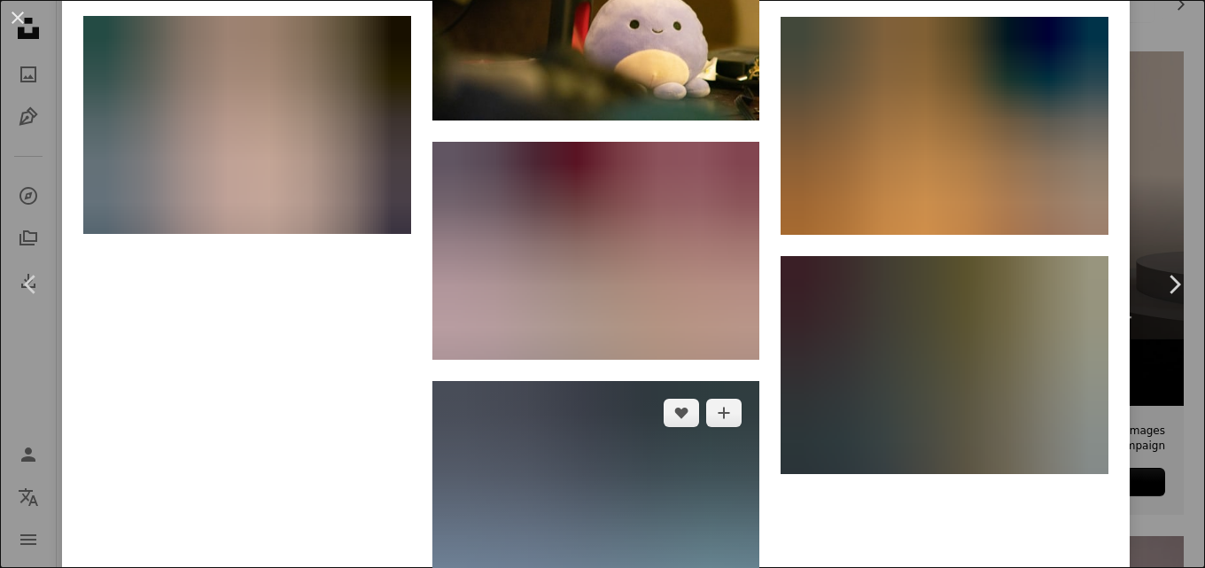
scroll to position [27658, 0]
